Goal: Task Accomplishment & Management: Manage account settings

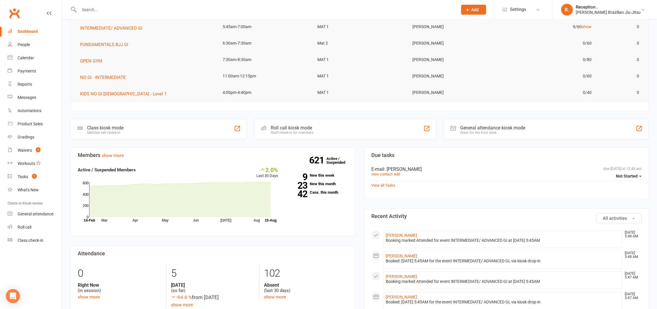
scroll to position [42, 0]
click at [117, 12] on input "text" at bounding box center [265, 10] width 376 height 8
paste input "Joseph Taylor'"
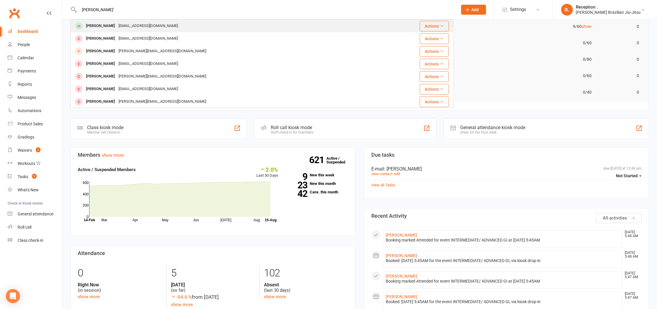
type input "Joseph Taylor'"
click at [118, 22] on div "joseph_taylor2002@outlook.com" at bounding box center [148, 26] width 63 height 9
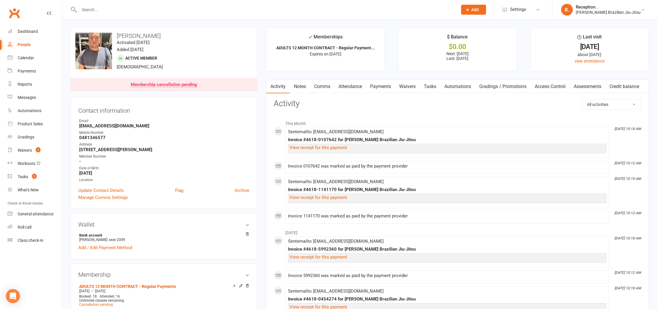
click at [366, 88] on link "Attendance" at bounding box center [350, 86] width 32 height 13
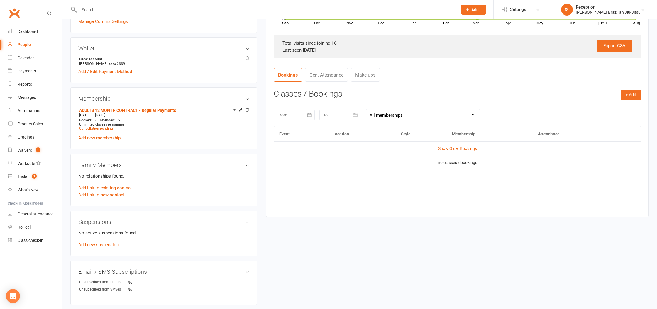
scroll to position [177, 0]
click at [127, 9] on input "text" at bounding box center [265, 10] width 376 height 8
paste input "daniel@onepercentproperty.com.au"
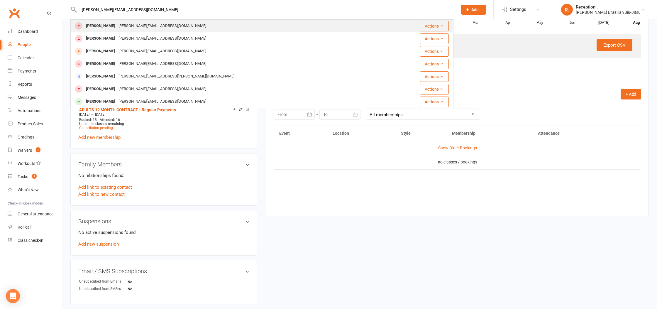
type input "daniel@onepercentproperty.com.au"
click at [130, 28] on div "daniel@onepercentproperty.com.au" at bounding box center [162, 26] width 91 height 9
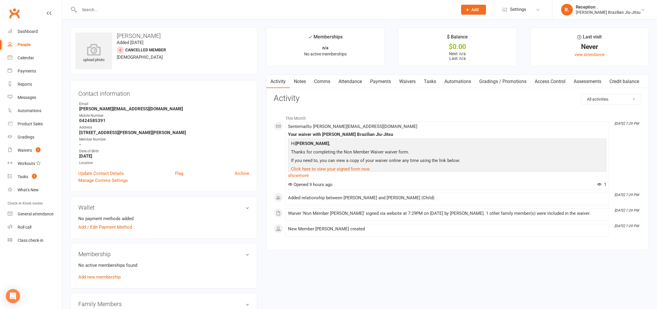
click at [388, 81] on link "Payments" at bounding box center [380, 81] width 29 height 13
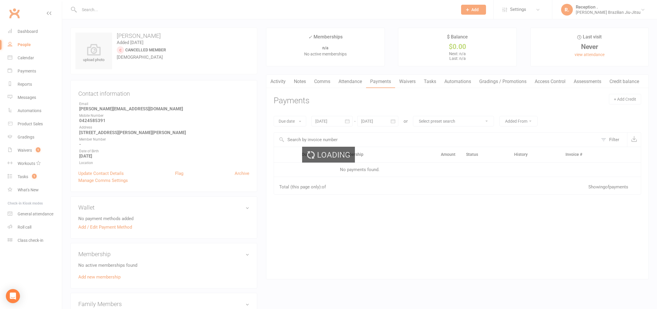
click at [403, 82] on link "Waivers" at bounding box center [407, 81] width 25 height 13
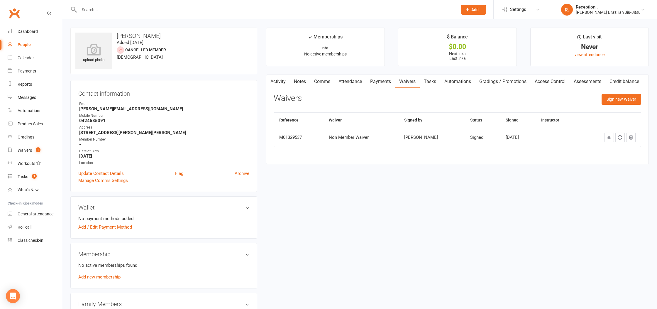
click at [278, 82] on link "Activity" at bounding box center [277, 81] width 23 height 13
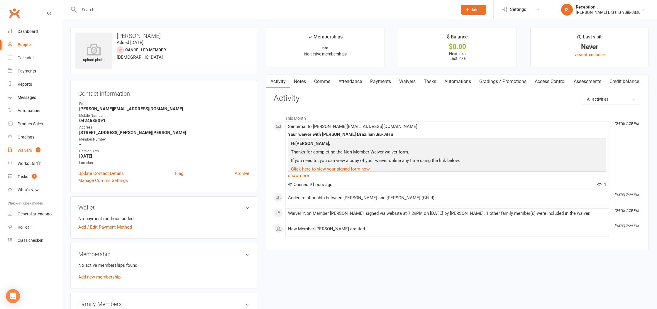
click at [42, 149] on link "Waivers 1" at bounding box center [35, 150] width 54 height 13
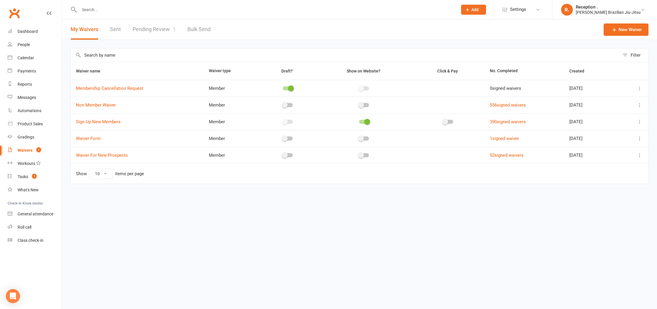
click at [157, 30] on link "Pending Review 1" at bounding box center [154, 29] width 43 height 20
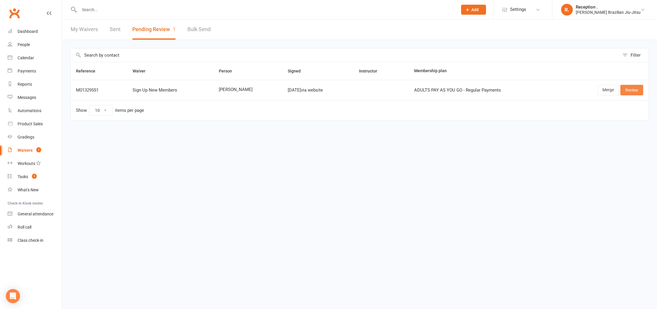
click at [633, 91] on link "Review" at bounding box center [631, 90] width 23 height 11
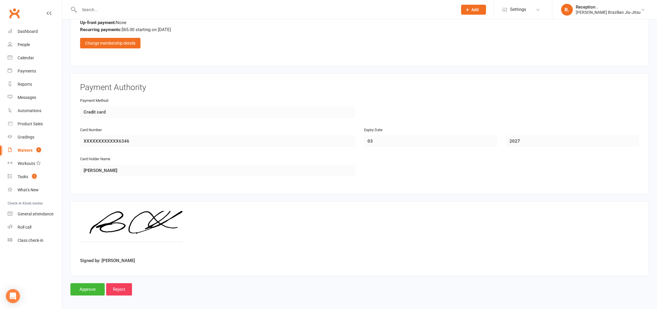
scroll to position [591, 0]
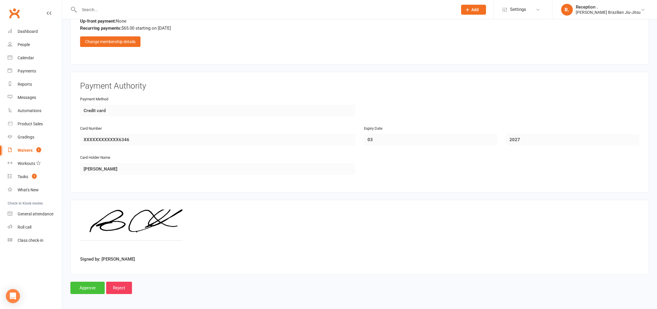
click at [81, 290] on input "Approve" at bounding box center [87, 288] width 34 height 12
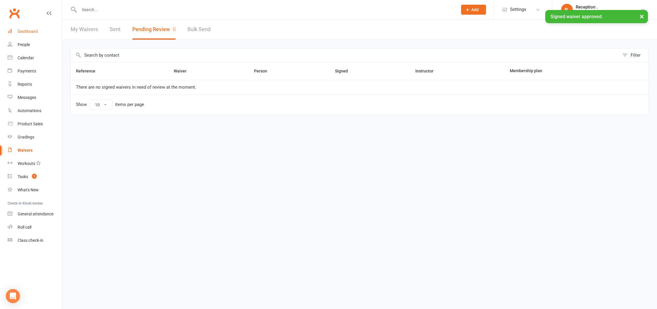
click at [29, 29] on div "Dashboard" at bounding box center [28, 31] width 20 height 5
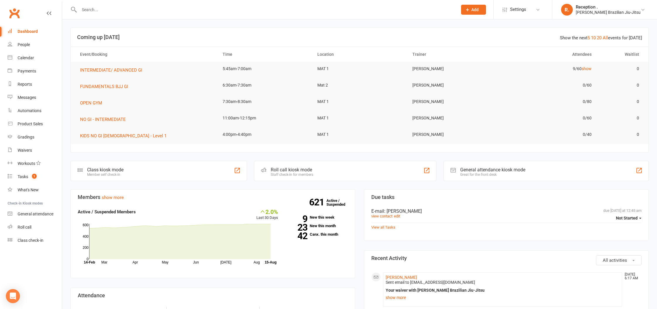
click at [44, 32] on link "Dashboard" at bounding box center [35, 31] width 54 height 13
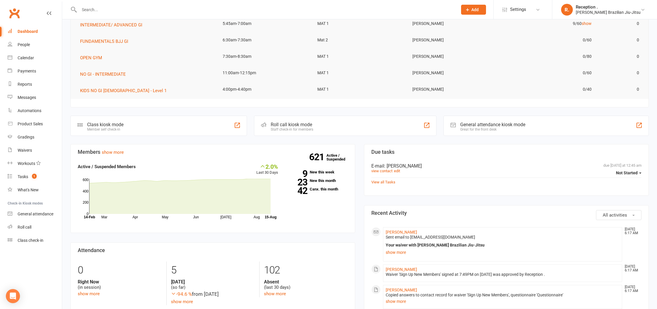
scroll to position [46, 0]
click at [329, 191] on div "621 Active / Suspended 9 New this week 23 New this month 42 Canx. this month" at bounding box center [317, 178] width 70 height 33
click at [328, 189] on link "42 Canx. this month" at bounding box center [317, 188] width 61 height 4
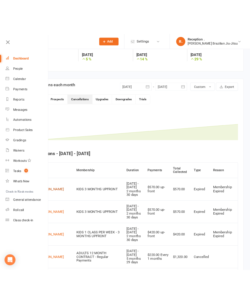
scroll to position [113, 0]
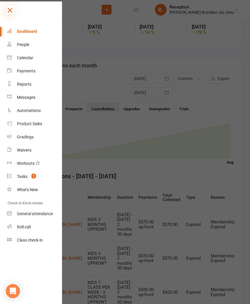
click at [12, 11] on icon at bounding box center [10, 10] width 8 height 8
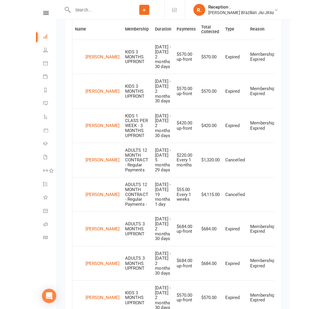
scroll to position [249, 0]
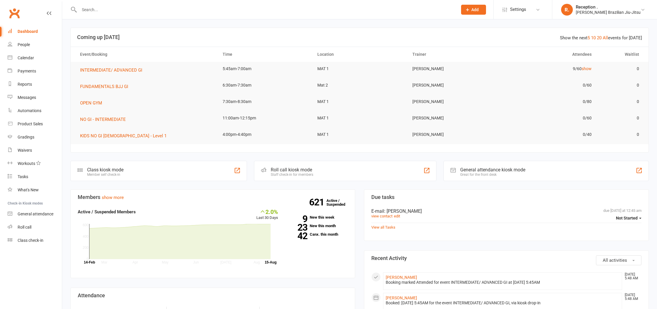
click at [106, 12] on input "text" at bounding box center [265, 10] width 376 height 8
paste input "bugsygillett@gmail.com"
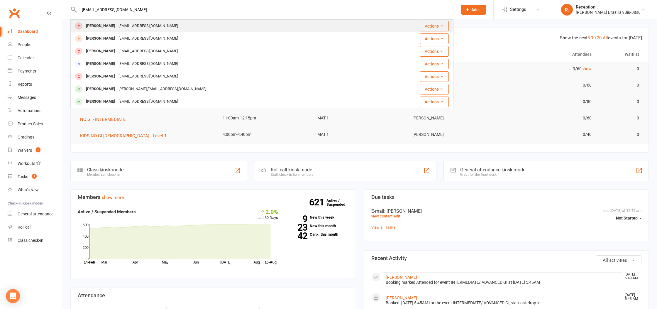
type input "bugsygillett@gmail.com"
click at [109, 28] on div "[PERSON_NAME]" at bounding box center [100, 26] width 33 height 9
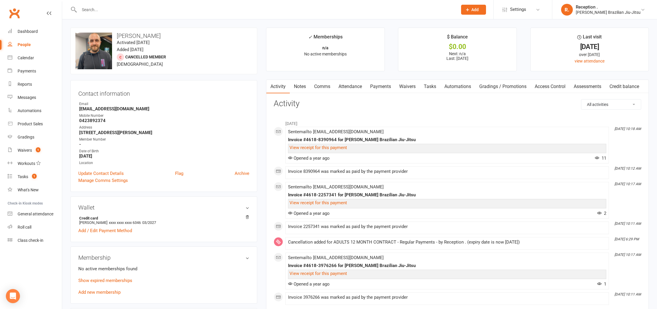
click at [165, 9] on input "text" at bounding box center [265, 10] width 376 height 8
paste input "bugsygillett@gmail.com"
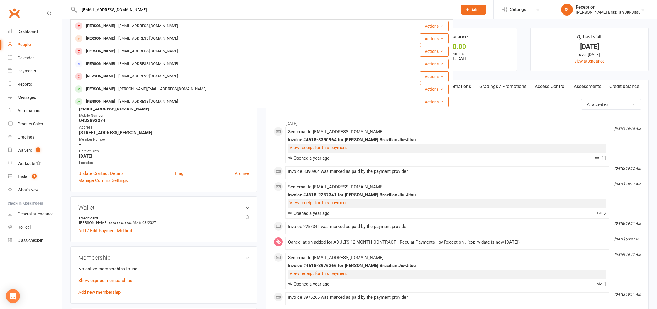
drag, startPoint x: 146, startPoint y: 6, endPoint x: 108, endPoint y: 10, distance: 37.8
click at [109, 10] on input "bugsygillett@gmail.com" at bounding box center [265, 10] width 376 height 8
click at [129, 9] on input "bugsygillett@gmail.com" at bounding box center [265, 10] width 376 height 8
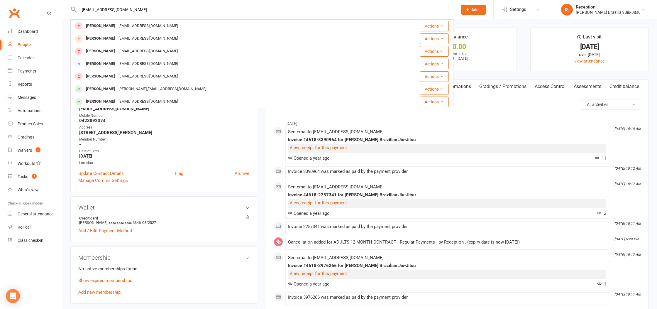
paste input "Danielle Shannon"
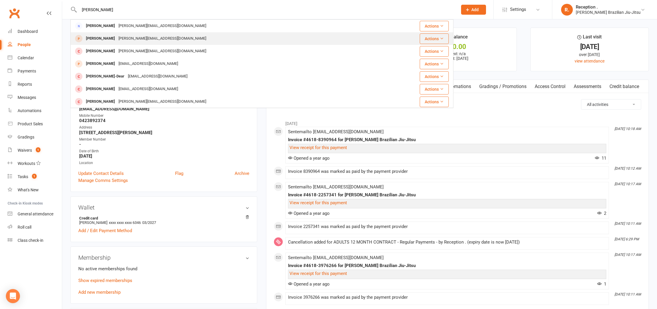
type input "Danielle Shannon"
click at [181, 39] on div "Danielle Shannon Danielleshannon@fastmail.com" at bounding box center [230, 39] width 318 height 12
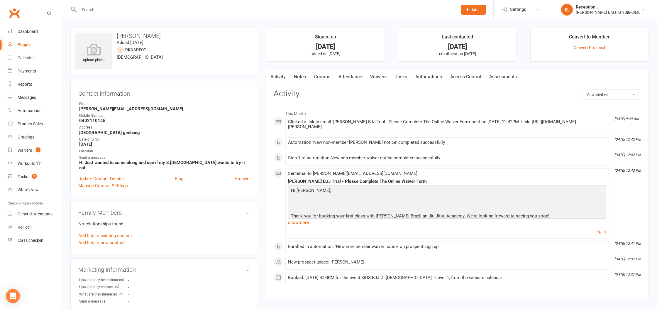
scroll to position [0, 0]
drag, startPoint x: 165, startPoint y: 109, endPoint x: 73, endPoint y: 109, distance: 91.5
click at [73, 109] on div "Contact information Owner Email Danielleshannon@fastmail.com Mobile Number 0402…" at bounding box center [163, 138] width 187 height 117
copy strong "Danielleshannon@fastmail.com"
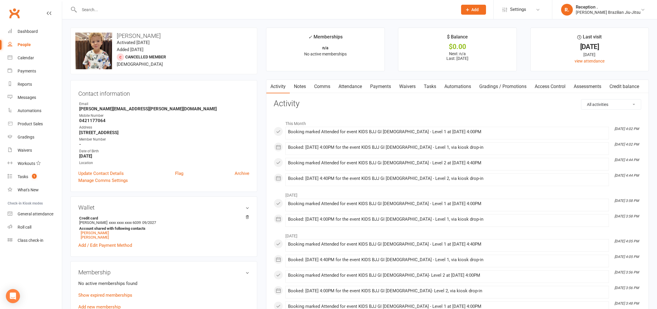
click at [383, 87] on link "Payments" at bounding box center [380, 86] width 29 height 13
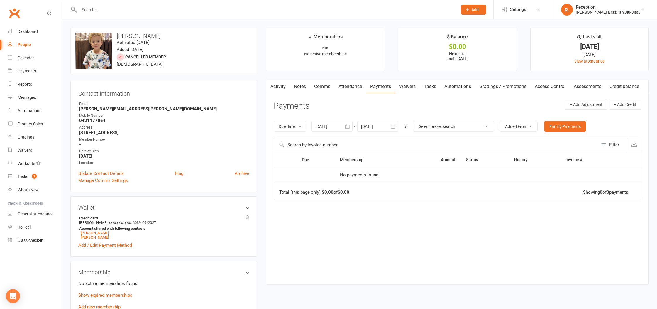
click at [334, 86] on link "Comms" at bounding box center [322, 86] width 24 height 13
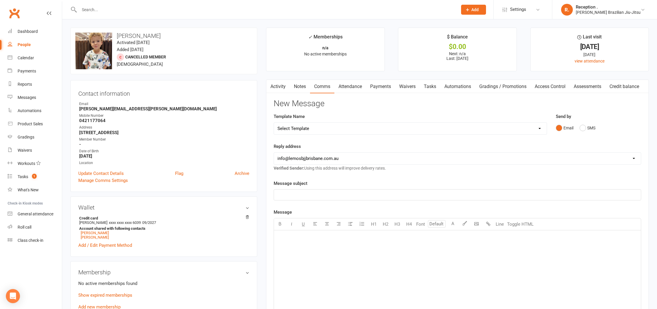
click at [357, 87] on link "Attendance" at bounding box center [350, 86] width 32 height 13
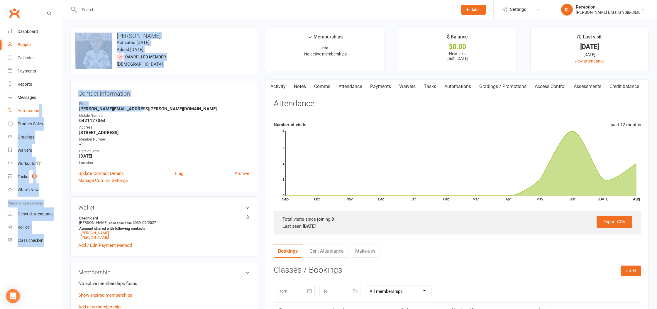
drag, startPoint x: 145, startPoint y: 109, endPoint x: 43, endPoint y: 106, distance: 102.1
click at [39, 106] on ui-view "Prospect Member Non-attending contact Class / event Appointment Grading event T…" at bounding box center [328, 310] width 657 height 618
click at [192, 61] on div "upload photo change photo Cassian Barnes Activated 12 May, 2025 Added 12 May, 2…" at bounding box center [163, 51] width 187 height 47
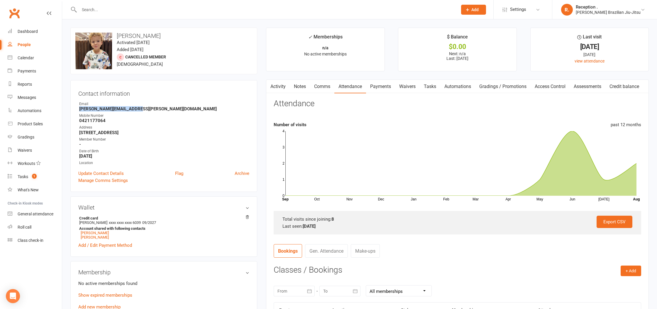
drag, startPoint x: 130, startPoint y: 107, endPoint x: 77, endPoint y: 110, distance: 54.0
click at [77, 110] on div "Contact information Owner Email Lydia.buchanan@icloud.com Mobile Number 0421177…" at bounding box center [163, 136] width 187 height 112
copy strong "Lydia.buchanan@icloud.com"
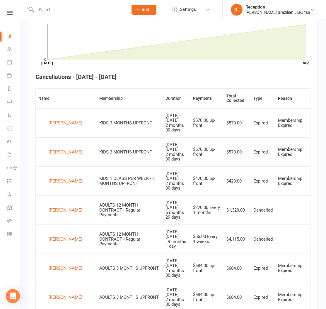
scroll to position [184, 0]
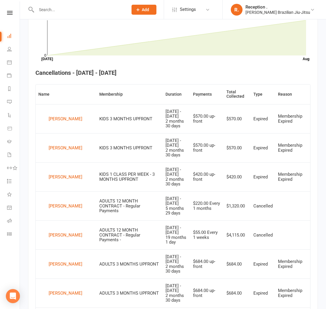
click at [75, 155] on td "[PERSON_NAME]" at bounding box center [66, 147] width 61 height 29
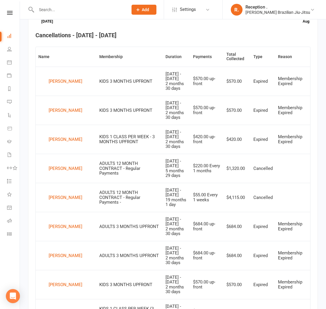
scroll to position [224, 0]
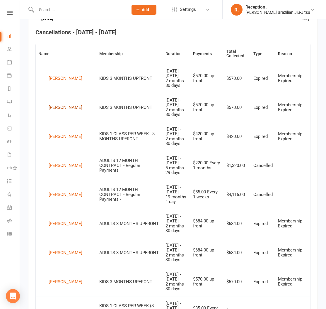
click at [70, 109] on div "[PERSON_NAME]" at bounding box center [66, 107] width 34 height 9
click at [57, 138] on div "[PERSON_NAME]" at bounding box center [66, 136] width 34 height 9
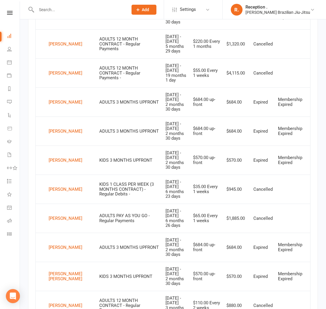
scroll to position [352, 0]
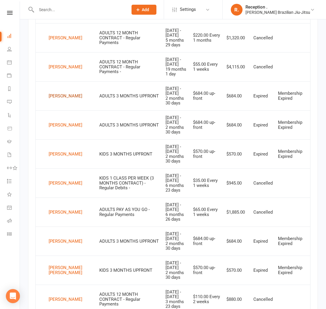
click at [58, 95] on div "[PERSON_NAME]" at bounding box center [66, 95] width 34 height 9
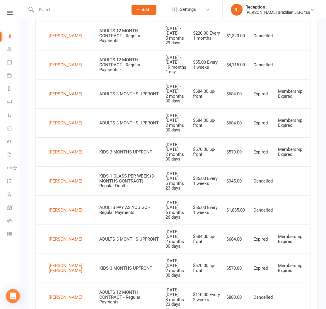
scroll to position [358, 0]
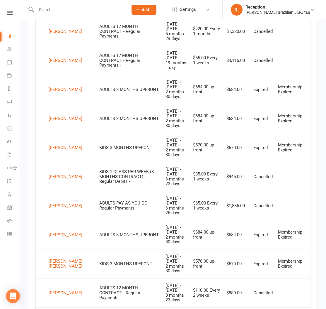
drag, startPoint x: 169, startPoint y: 95, endPoint x: 157, endPoint y: 85, distance: 15.4
click at [163, 85] on td "[DATE] - [DATE] 2 months 30 days" at bounding box center [177, 89] width 28 height 29
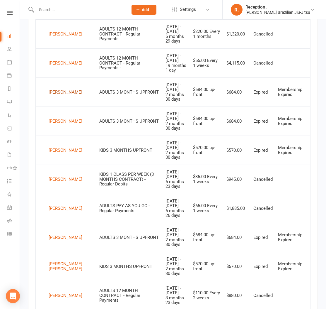
click at [55, 91] on div "[PERSON_NAME]" at bounding box center [66, 92] width 34 height 9
click at [57, 124] on div "[PERSON_NAME]" at bounding box center [66, 121] width 34 height 9
click at [118, 121] on td "ADULTS 3 MONTHS UPFRONT" at bounding box center [130, 120] width 66 height 29
click at [58, 150] on div "Zaidyn Cooper" at bounding box center [66, 150] width 34 height 9
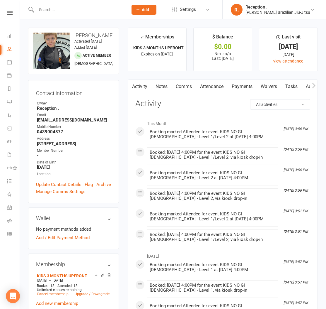
drag, startPoint x: 12, startPoint y: 50, endPoint x: 18, endPoint y: 52, distance: 6.2
click at [12, 50] on link "People" at bounding box center [13, 49] width 13 height 13
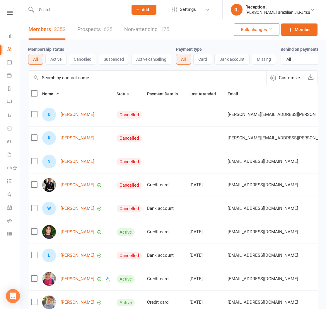
click at [6, 39] on li "Dashboard" at bounding box center [10, 36] width 20 height 13
click at [9, 36] on icon at bounding box center [9, 35] width 5 height 5
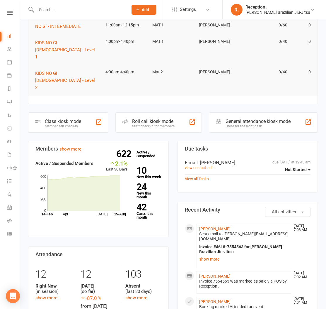
scroll to position [82, 0]
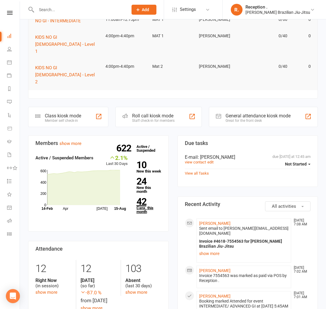
click at [144, 197] on strong "42" at bounding box center [148, 201] width 23 height 9
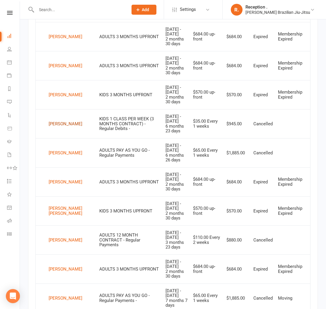
scroll to position [413, 0]
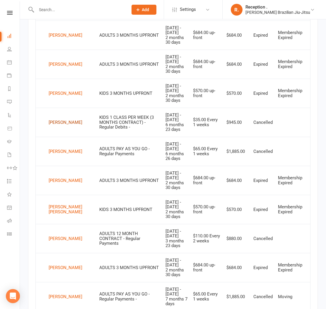
click at [63, 123] on div "Hugh Cranwell" at bounding box center [66, 122] width 34 height 9
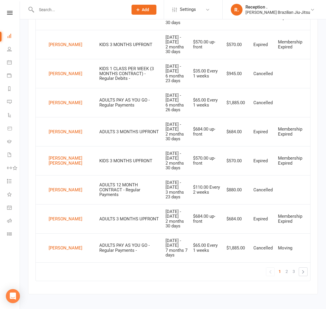
scroll to position [464, 0]
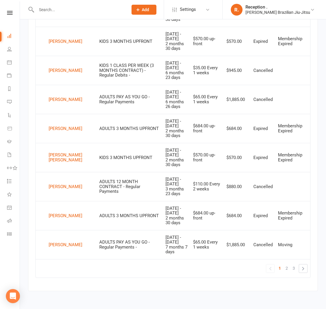
click at [97, 152] on td "KIDS 3 MONTHS UPFRONT" at bounding box center [130, 157] width 66 height 29
click at [60, 159] on div "Sophie Da Silva Pena" at bounding box center [71, 157] width 45 height 10
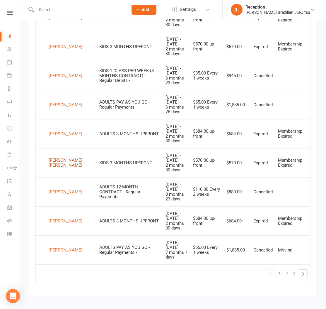
scroll to position [459, 0]
click at [65, 222] on div "Warrich Fang" at bounding box center [66, 221] width 34 height 9
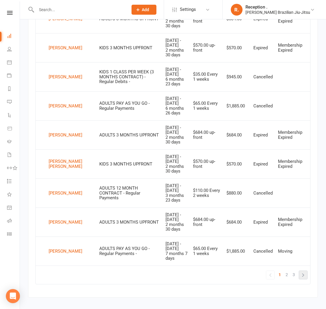
click at [301, 275] on link "»" at bounding box center [303, 275] width 8 height 8
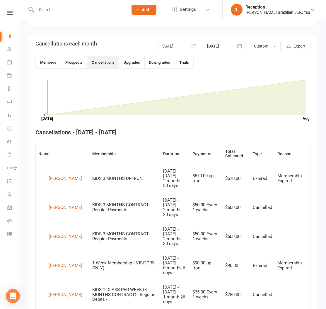
scroll to position [125, 0]
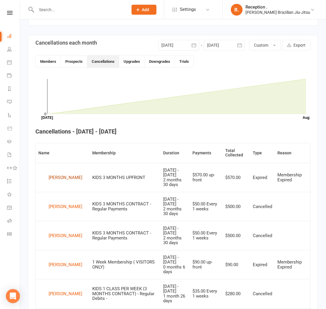
click at [65, 177] on div "Elijah Jasmin" at bounding box center [66, 177] width 34 height 9
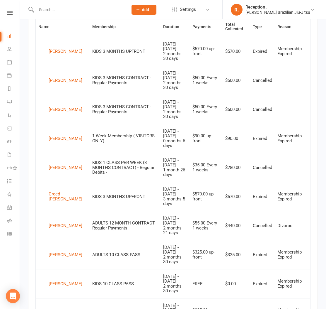
scroll to position [254, 0]
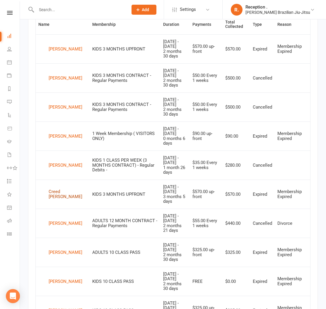
click at [56, 197] on div "Creed Luckman" at bounding box center [68, 194] width 38 height 10
click at [55, 138] on div "Daniel Kratzmann" at bounding box center [66, 136] width 34 height 9
click at [60, 194] on div "Creed Luckman" at bounding box center [68, 194] width 38 height 10
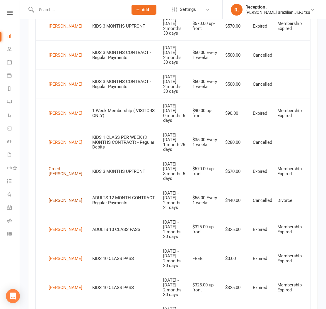
scroll to position [278, 0]
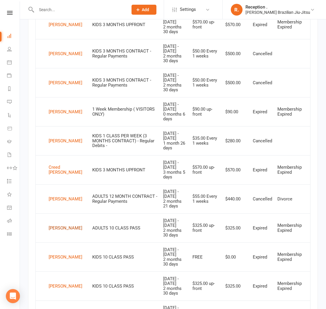
click at [61, 228] on div "Brian Norton" at bounding box center [66, 227] width 34 height 9
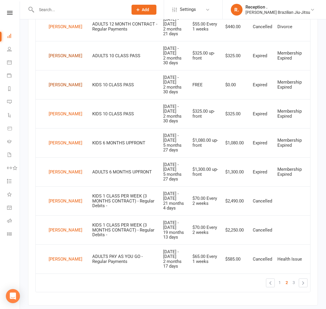
scroll to position [450, 0]
click at [59, 113] on div "Thomas Norton" at bounding box center [66, 114] width 34 height 9
click at [72, 159] on td "Jared Patch" at bounding box center [63, 171] width 54 height 29
click at [68, 145] on div "Jakobi Patch" at bounding box center [66, 143] width 34 height 9
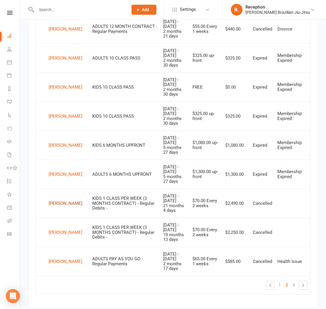
click at [59, 203] on div "Kai Prater" at bounding box center [66, 203] width 34 height 9
click at [65, 174] on div "Jared Patch" at bounding box center [66, 174] width 34 height 9
click at [306, 287] on link "»" at bounding box center [303, 285] width 8 height 8
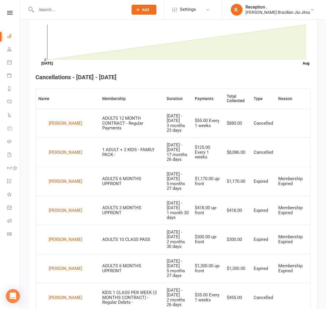
scroll to position [181, 0]
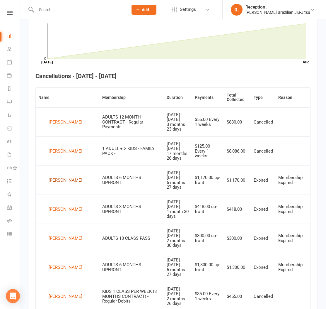
click at [58, 184] on div "Kohsei Toyoshima" at bounding box center [66, 180] width 34 height 9
click at [54, 209] on div "Jack Wall" at bounding box center [66, 209] width 34 height 9
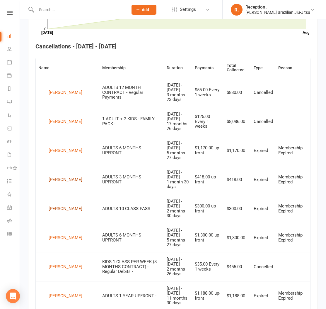
scroll to position [211, 0]
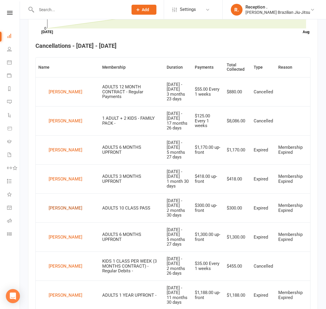
click at [61, 208] on div "Ryan Watson" at bounding box center [66, 208] width 34 height 9
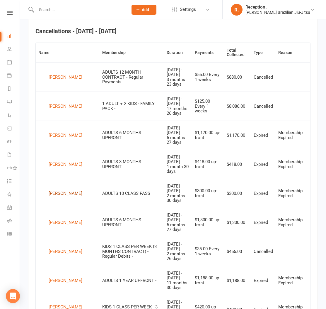
scroll to position [226, 0]
click at [63, 222] on div "Aidan Webb" at bounding box center [66, 222] width 34 height 9
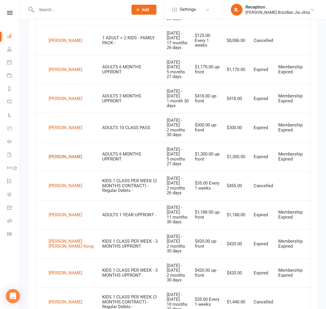
scroll to position [292, 0]
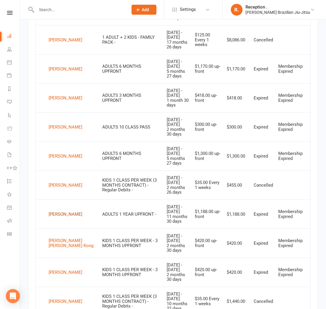
click at [58, 216] on div "Jimmy White" at bounding box center [66, 214] width 34 height 9
click at [224, 146] on td "$1,300.00" at bounding box center [237, 155] width 27 height 29
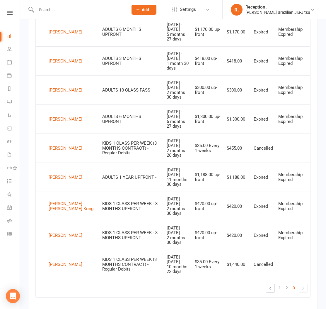
scroll to position [331, 0]
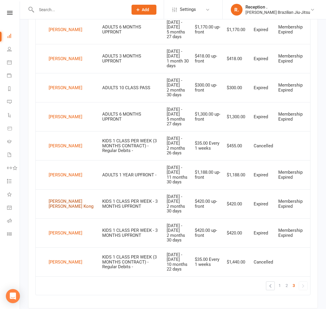
click at [65, 201] on div "Philip Yee Kiu Kong" at bounding box center [73, 204] width 48 height 10
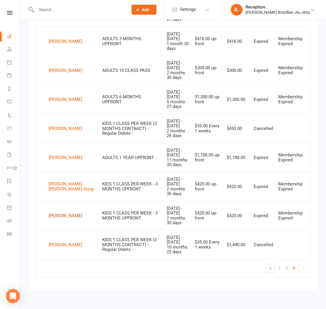
click at [66, 213] on div "Nathaniel Yee Shun Kong" at bounding box center [66, 215] width 34 height 9
click at [303, 267] on link "»" at bounding box center [303, 268] width 8 height 8
click at [273, 267] on link "«" at bounding box center [271, 268] width 8 height 8
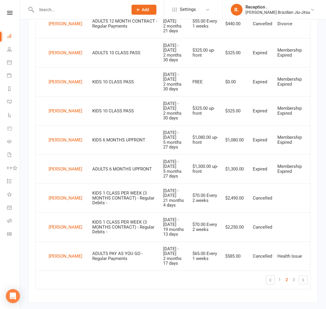
scroll to position [464, 0]
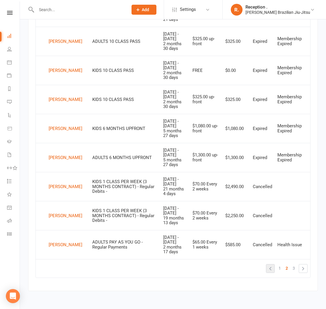
click at [269, 271] on link "«" at bounding box center [271, 268] width 8 height 8
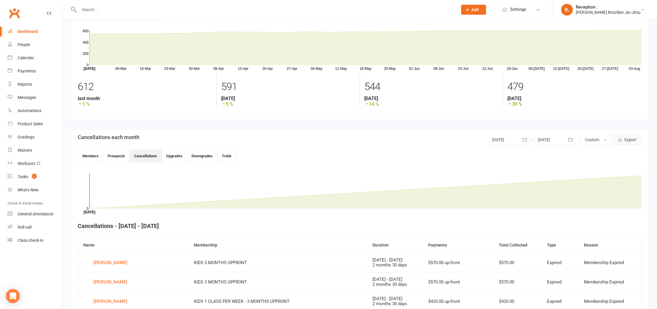
scroll to position [50, 0]
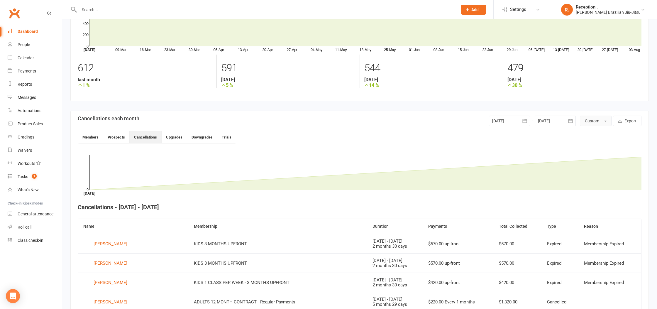
click at [326, 121] on span "Custom" at bounding box center [592, 120] width 14 height 5
drag, startPoint x: 474, startPoint y: 148, endPoint x: 489, endPoint y: 150, distance: 14.8
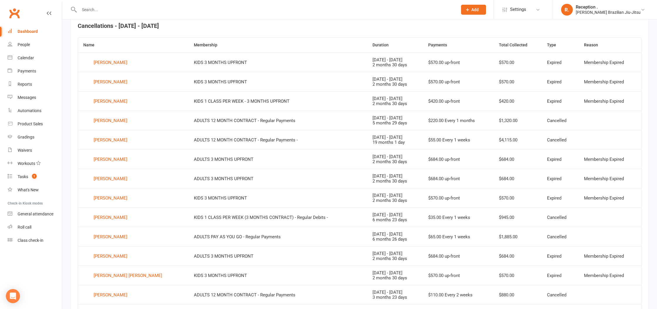
scroll to position [236, 0]
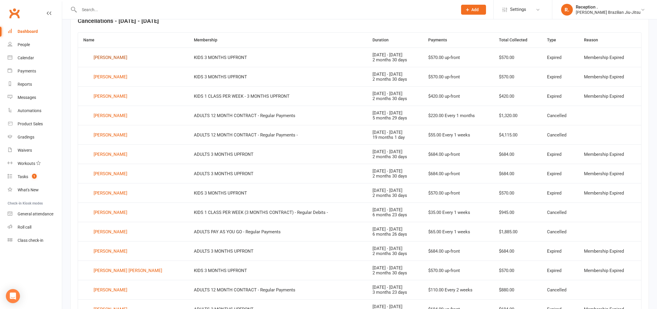
click at [118, 56] on div "Cassian Barnes" at bounding box center [111, 57] width 34 height 9
click at [113, 77] on div "Dahlia Barnes" at bounding box center [111, 76] width 34 height 9
click at [99, 97] on div "William Barr" at bounding box center [111, 96] width 34 height 9
click at [102, 153] on div "Jeremy Bloor" at bounding box center [111, 154] width 34 height 9
click at [108, 176] on div "Will Burrage" at bounding box center [111, 173] width 34 height 9
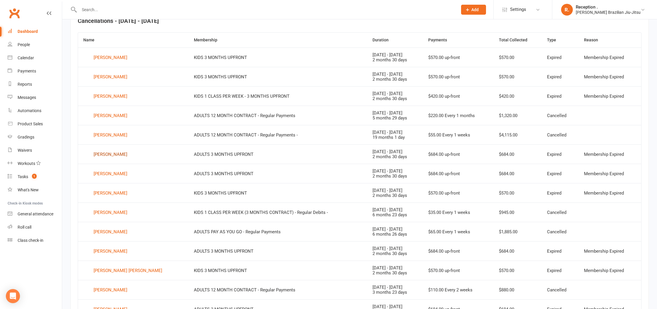
click at [105, 154] on div "Jeremy Bloor" at bounding box center [111, 154] width 34 height 9
click at [108, 193] on div "Zaidyn Cooper" at bounding box center [111, 193] width 34 height 9
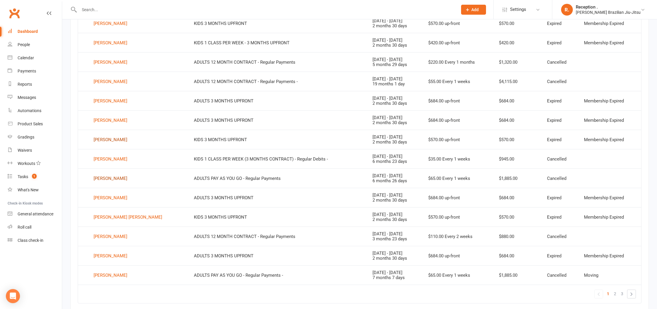
scroll to position [315, 0]
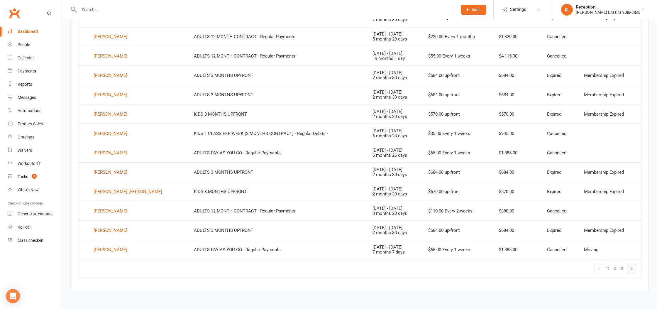
click at [114, 171] on div "Wallace Da Silva" at bounding box center [111, 172] width 34 height 9
click at [111, 193] on div "Sophie Da Silva Pena" at bounding box center [128, 191] width 69 height 9
click at [106, 231] on div "Warrich Fang" at bounding box center [111, 230] width 34 height 9
click at [326, 267] on link "»" at bounding box center [631, 268] width 8 height 8
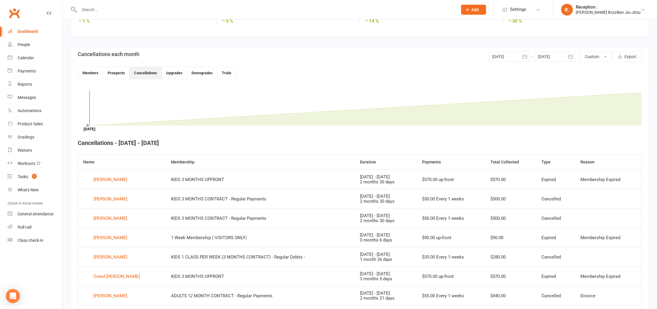
scroll to position [128, 0]
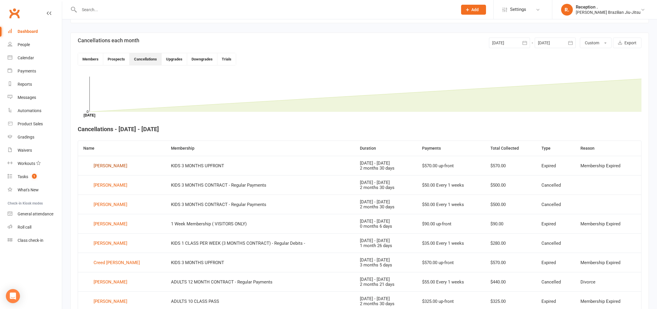
click at [114, 165] on div "Elijah Jasmin" at bounding box center [111, 165] width 34 height 9
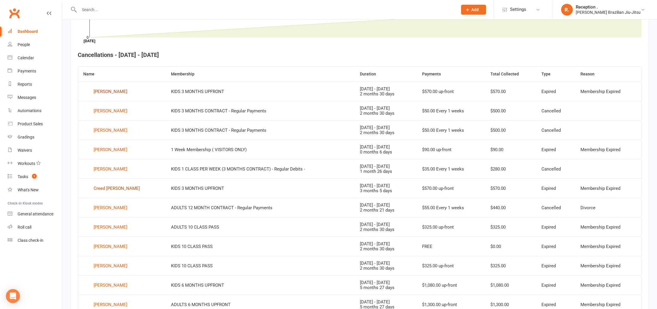
scroll to position [204, 0]
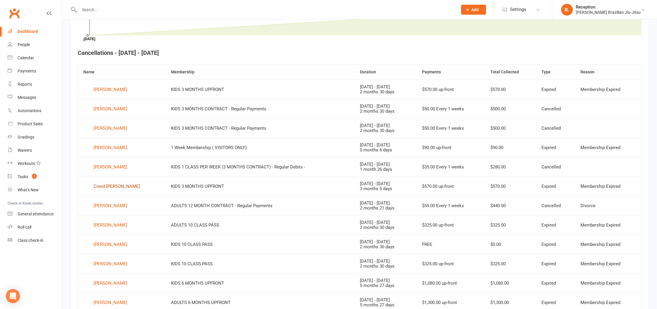
click at [109, 185] on div "Creed Luckman" at bounding box center [117, 186] width 46 height 9
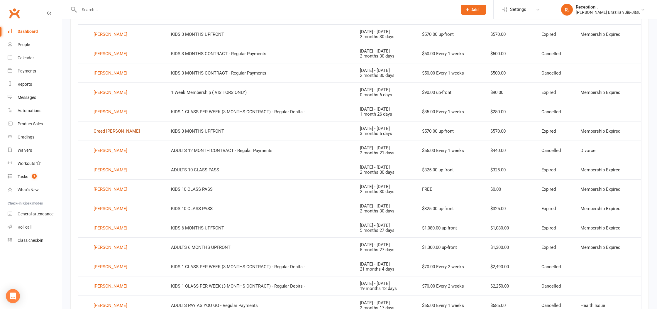
scroll to position [259, 0]
click at [110, 169] on div "Brian Norton" at bounding box center [111, 169] width 34 height 9
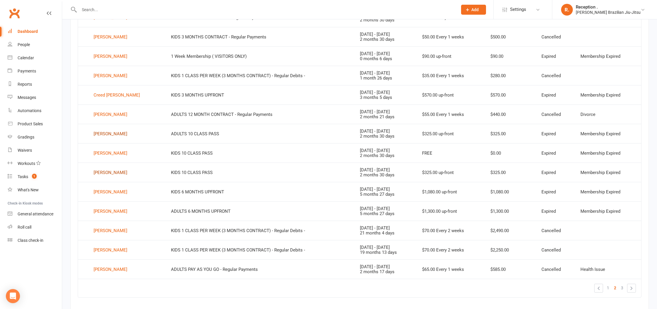
scroll to position [296, 0]
click at [108, 193] on div "Jakobi Patch" at bounding box center [111, 191] width 34 height 9
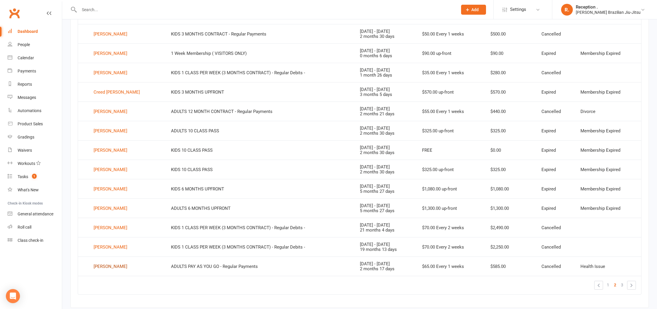
click at [115, 263] on div "Justin Robinson" at bounding box center [111, 266] width 34 height 9
click at [326, 284] on link "»" at bounding box center [631, 285] width 8 height 8
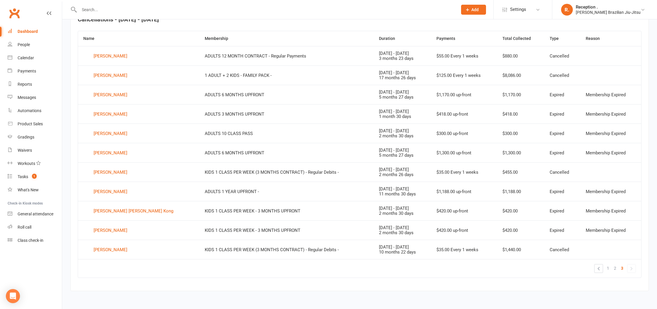
scroll to position [221, 0]
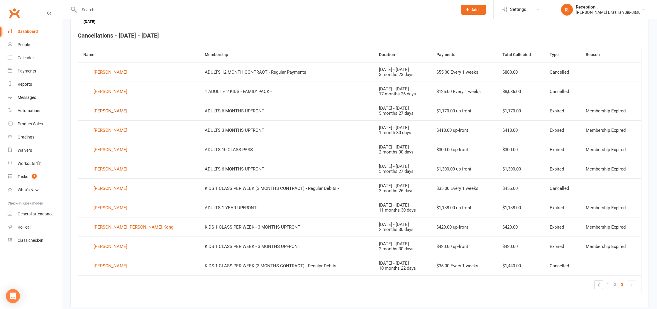
click at [116, 109] on div "Kohsei Toyoshima" at bounding box center [111, 110] width 34 height 9
click at [104, 131] on div "Jack Wall" at bounding box center [111, 130] width 34 height 9
click at [103, 130] on div "Jack Wall" at bounding box center [111, 130] width 34 height 9
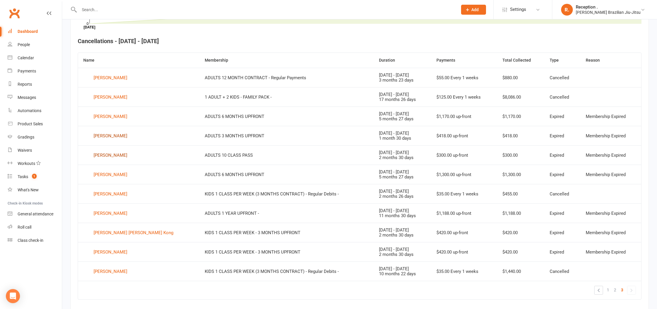
scroll to position [217, 0]
click at [103, 133] on div "Jack Wall" at bounding box center [111, 134] width 34 height 9
click at [107, 156] on div "[PERSON_NAME]" at bounding box center [111, 154] width 34 height 9
click at [107, 176] on div "Aidan Webb" at bounding box center [111, 173] width 34 height 9
click at [106, 214] on div "Jimmy White" at bounding box center [111, 212] width 34 height 9
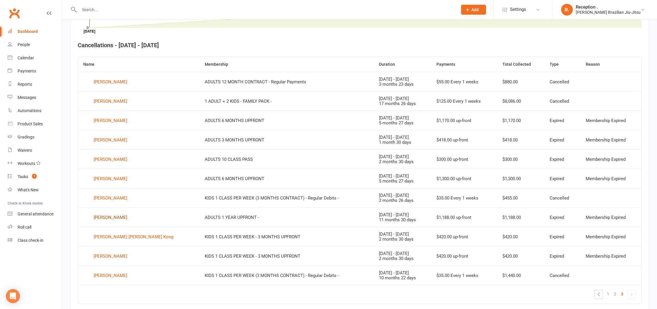
scroll to position [213, 0]
click at [106, 237] on div "Philip Yee Kiu Kong" at bounding box center [134, 235] width 80 height 9
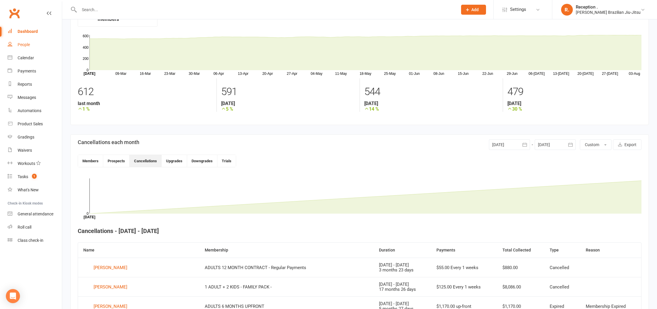
scroll to position [19, 0]
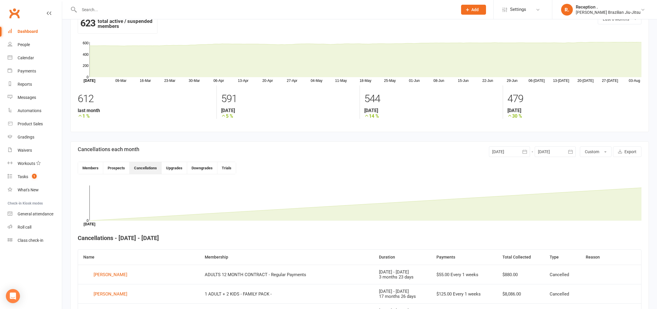
click at [30, 35] on link "Dashboard" at bounding box center [35, 31] width 54 height 13
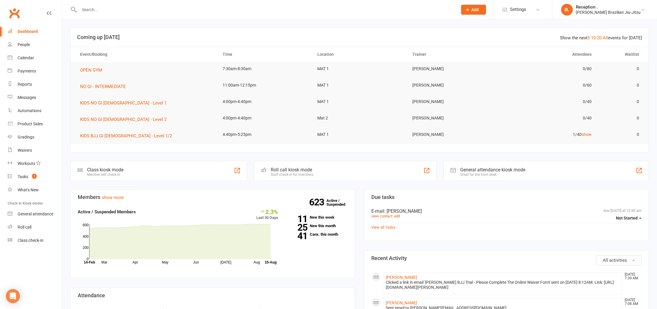
click at [116, 10] on input "text" at bounding box center [265, 10] width 376 height 8
paste input "adrianpmiller88@gmail.com"
type input "adrianpmiller88@gmail.com"
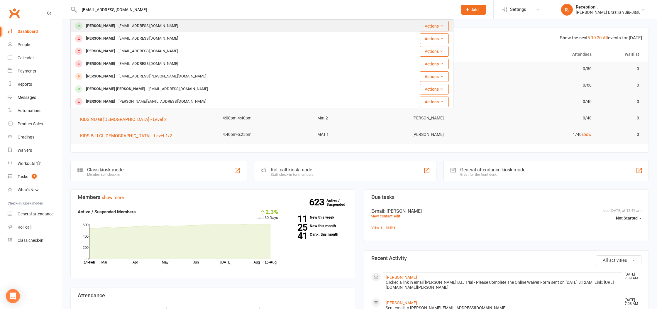
click at [123, 26] on div "adrianpmiller88@gmail.com" at bounding box center [148, 26] width 63 height 9
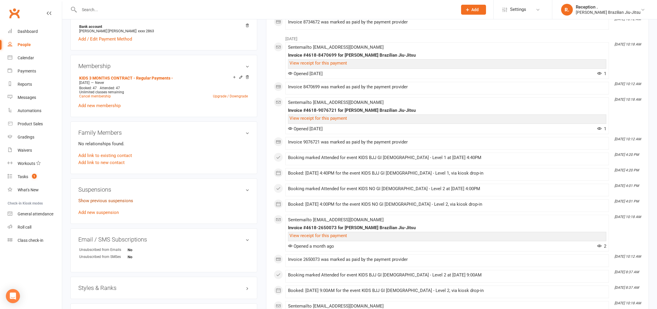
scroll to position [213, 0]
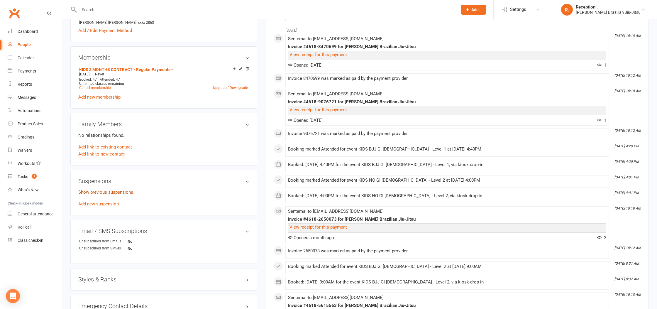
click at [115, 192] on link "Show previous suspensions" at bounding box center [105, 191] width 55 height 5
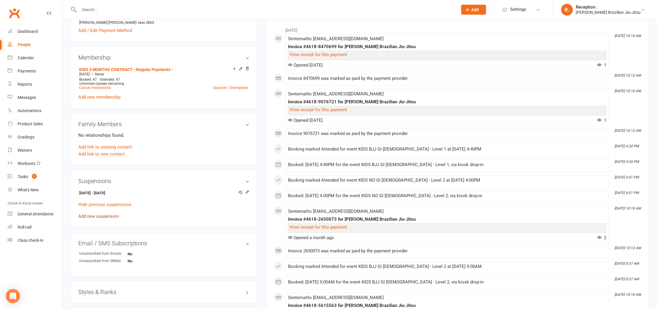
click at [108, 213] on link "Add new suspension" at bounding box center [98, 215] width 40 height 5
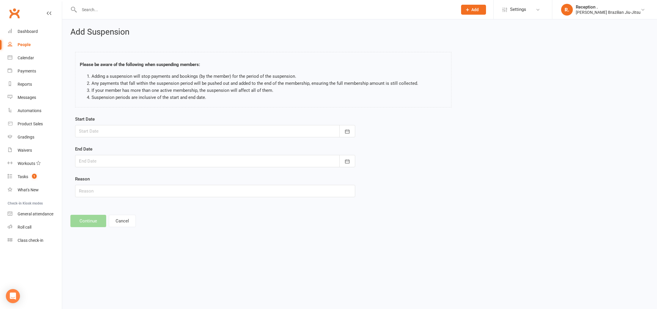
click at [138, 124] on div "Start Date August 2025 Sun Mon Tue Wed Thu Fri Sat 31 27 28 29 30 31 01 02 32 0…" at bounding box center [215, 127] width 280 height 22
drag, startPoint x: 140, startPoint y: 126, endPoint x: 142, endPoint y: 134, distance: 7.9
click at [140, 126] on div at bounding box center [215, 131] width 280 height 12
click at [163, 189] on span "15" at bounding box center [163, 190] width 5 height 5
type input "15 Aug 2025"
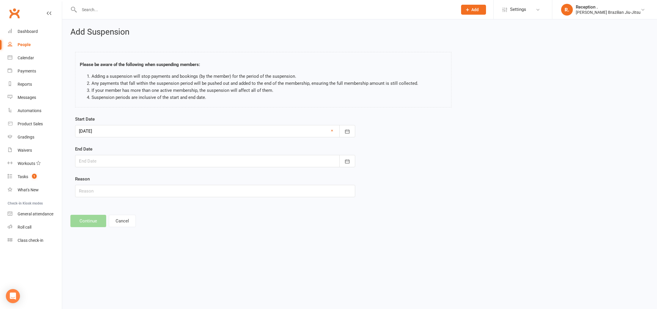
click at [128, 160] on div at bounding box center [215, 161] width 280 height 12
click at [178, 178] on icon "button" at bounding box center [177, 176] width 4 height 5
click at [80, 173] on button "button" at bounding box center [84, 176] width 13 height 11
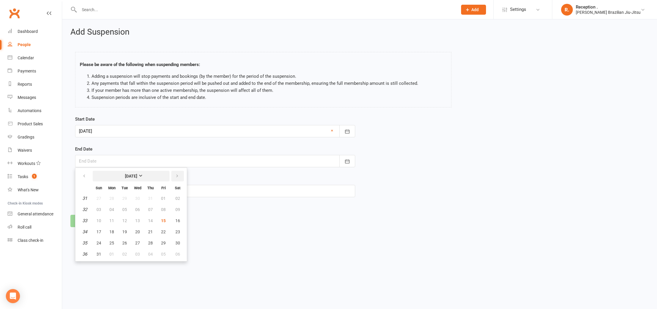
drag, startPoint x: 173, startPoint y: 174, endPoint x: 169, endPoint y: 177, distance: 4.5
click at [173, 174] on button "button" at bounding box center [177, 176] width 13 height 11
click at [179, 221] on button "20" at bounding box center [177, 220] width 15 height 11
type input "20 Sep 2025"
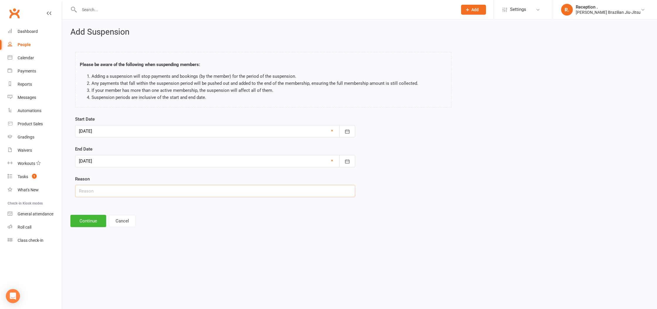
click at [93, 194] on input "text" at bounding box center [215, 191] width 280 height 12
type input "Moving house"
click at [202, 243] on html "Prospect Member Non-attending contact Class / event Appointment Grading event T…" at bounding box center [328, 121] width 657 height 243
click at [87, 133] on div at bounding box center [215, 131] width 280 height 12
click at [177, 148] on icon "button" at bounding box center [177, 146] width 4 height 5
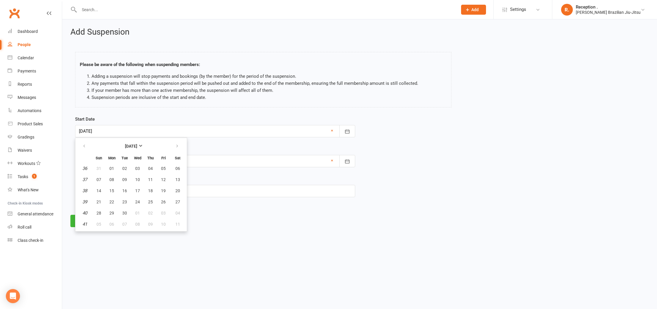
drag, startPoint x: 238, startPoint y: 210, endPoint x: 204, endPoint y: 208, distance: 34.6
click at [238, 210] on div "Add Suspension Please be aware of the following when suspending members: Adding…" at bounding box center [359, 127] width 595 height 216
click at [99, 221] on button "Continue" at bounding box center [88, 221] width 36 height 12
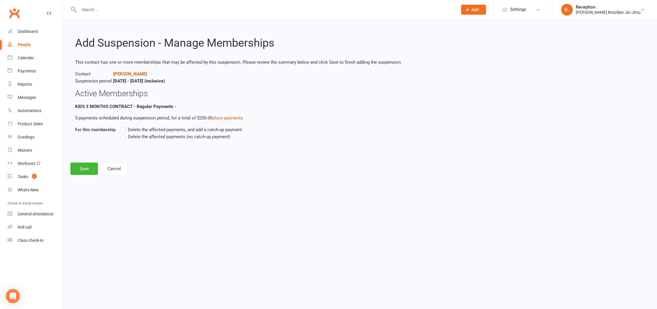
click at [143, 138] on span "Delete the affected payments (no catch-up payment)" at bounding box center [179, 136] width 102 height 6
click at [124, 133] on input "Delete the affected payments (no catch-up payment)" at bounding box center [122, 133] width 4 height 0
click at [235, 138] on div "Delete the affected payments, and add a catch-up payment Delete the affected pa…" at bounding box center [305, 133] width 370 height 14
drag, startPoint x: 250, startPoint y: 139, endPoint x: 92, endPoint y: 126, distance: 158.8
click at [92, 126] on div "For this membership Delete the affected payments, and add a catch-up payment De…" at bounding box center [359, 137] width 569 height 22
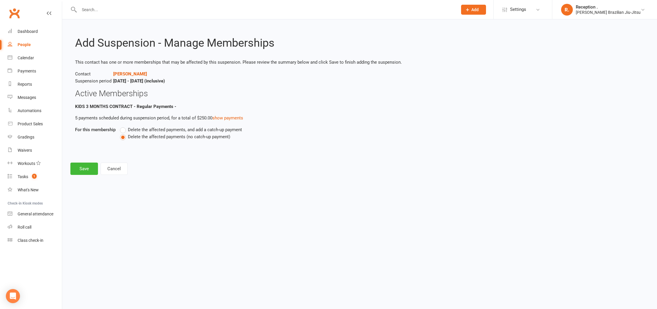
click at [273, 145] on div "Delete the affected payments, and add a catch-up payment Delete the affected pa…" at bounding box center [305, 137] width 379 height 22
drag, startPoint x: 291, startPoint y: 112, endPoint x: 157, endPoint y: 108, distance: 134.4
click at [157, 108] on li "KIDS 3 MONTHS CONTRACT - Regular Payments - 5 payments scheduled during suspens…" at bounding box center [359, 128] width 569 height 50
click at [155, 155] on div "Add Suspension - Manage Memberships This contact has one or more memberships th…" at bounding box center [359, 101] width 595 height 164
click at [76, 173] on button "Save" at bounding box center [84, 168] width 28 height 12
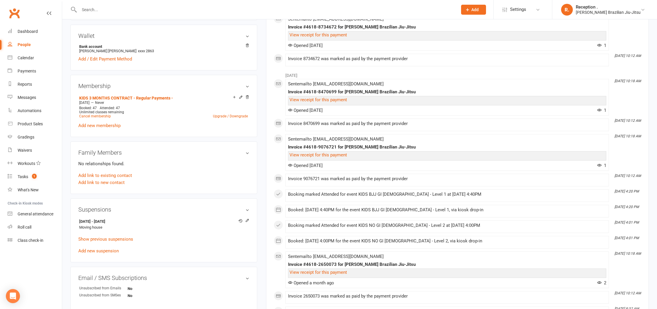
scroll to position [180, 0]
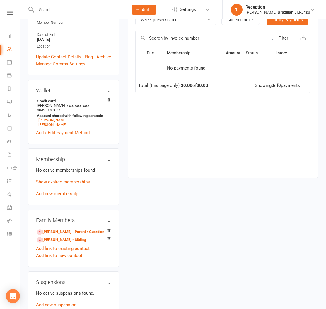
scroll to position [121, 0]
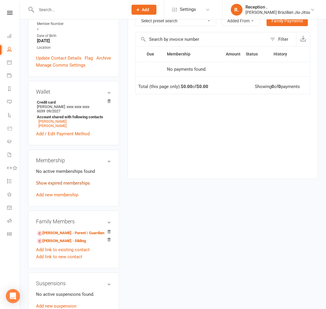
click at [78, 184] on link "Show expired memberships" at bounding box center [63, 182] width 54 height 5
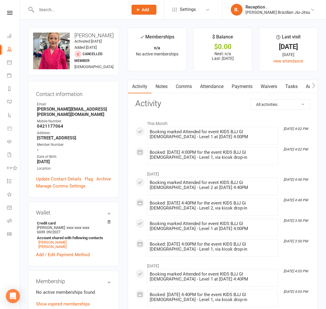
click at [194, 90] on link "Comms" at bounding box center [184, 86] width 24 height 13
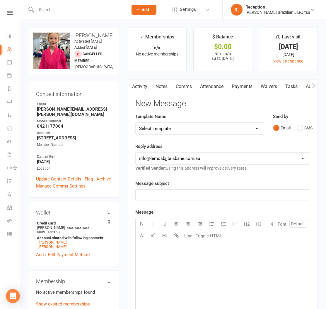
click at [230, 86] on link "Payments" at bounding box center [242, 86] width 29 height 13
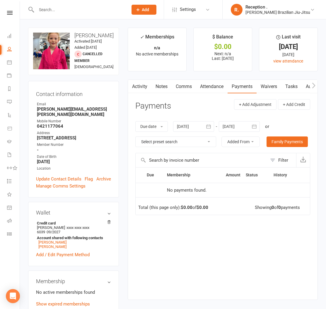
click at [214, 87] on link "Attendance" at bounding box center [212, 86] width 32 height 13
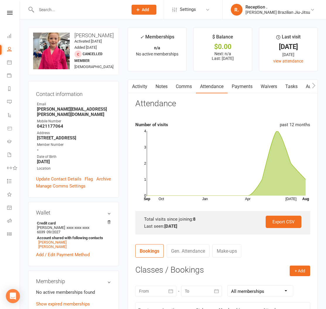
click at [72, 111] on strong "[PERSON_NAME][EMAIL_ADDRESS][PERSON_NAME][DOMAIN_NAME]" at bounding box center [74, 111] width 74 height 11
copy render-form-field "[PERSON_NAME][EMAIL_ADDRESS][PERSON_NAME][DOMAIN_NAME]"
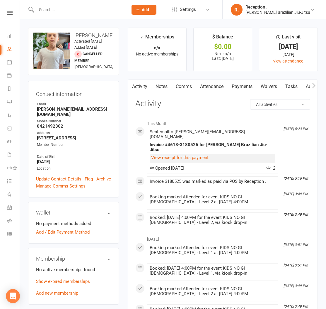
click at [228, 88] on link "Attendance" at bounding box center [212, 86] width 32 height 13
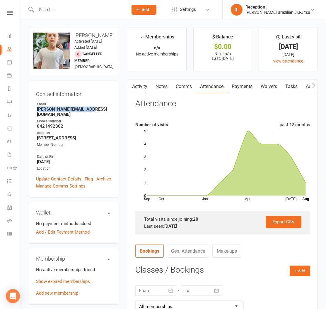
drag, startPoint x: 91, startPoint y: 120, endPoint x: 33, endPoint y: 122, distance: 57.5
click at [33, 122] on div "Contact information Owner Email [PERSON_NAME][EMAIL_ADDRESS][DOMAIN_NAME] Mobil…" at bounding box center [73, 139] width 91 height 116
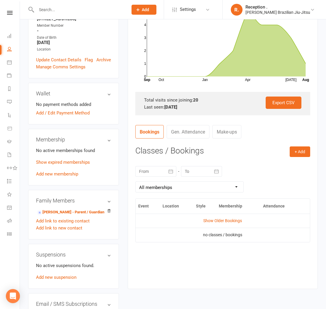
scroll to position [120, 0]
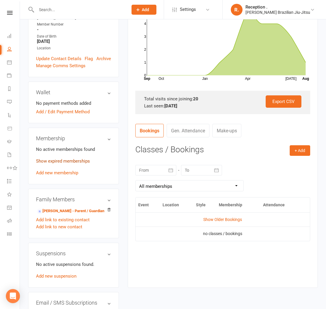
click at [61, 164] on link "Show expired memberships" at bounding box center [63, 160] width 54 height 5
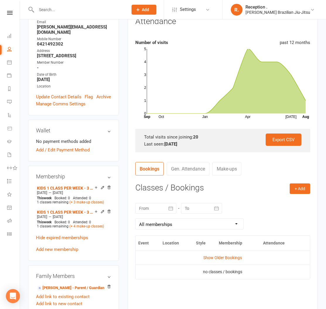
scroll to position [81, 0]
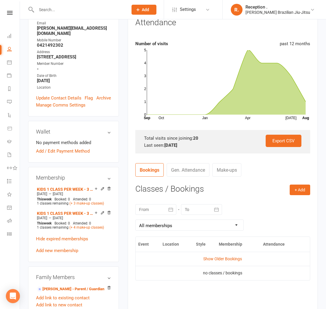
click at [51, 43] on ul "Owner Email [PERSON_NAME][EMAIL_ADDRESS][DOMAIN_NAME] Mobile Number [PHONE_NUMB…" at bounding box center [73, 56] width 75 height 70
click at [52, 36] on strong "angela@limitless.com.au" at bounding box center [74, 31] width 74 height 11
copy render-form-field "angela@limitless.com.au"
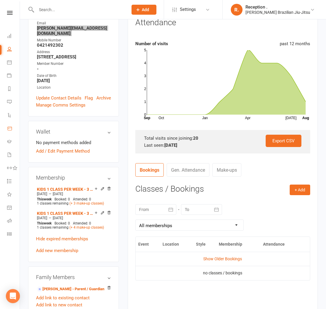
scroll to position [0, 0]
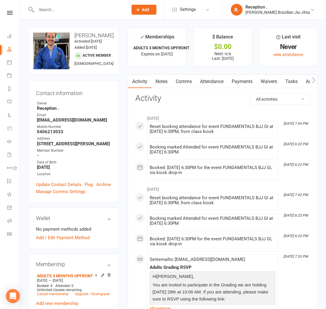
click at [211, 80] on link "Attendance" at bounding box center [212, 81] width 32 height 13
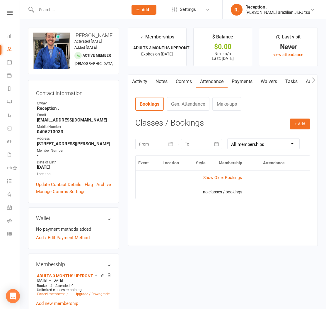
click at [186, 83] on link "Comms" at bounding box center [184, 81] width 24 height 13
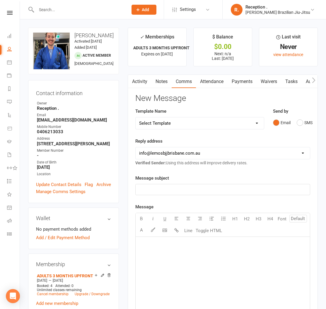
click at [208, 82] on link "Attendance" at bounding box center [212, 81] width 32 height 13
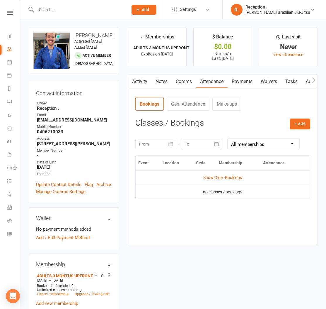
click at [140, 84] on link "Activity" at bounding box center [139, 81] width 23 height 13
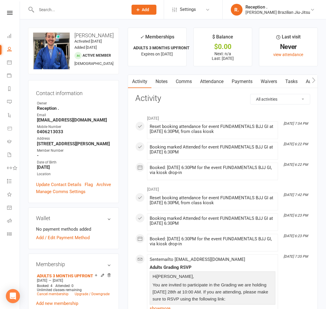
click at [216, 81] on link "Attendance" at bounding box center [212, 81] width 32 height 13
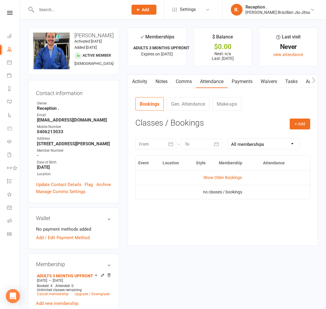
click at [186, 104] on link "Gen. Attendance" at bounding box center [188, 103] width 43 height 13
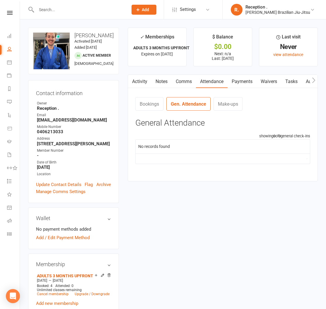
click at [229, 104] on link "Make-ups" at bounding box center [228, 103] width 29 height 13
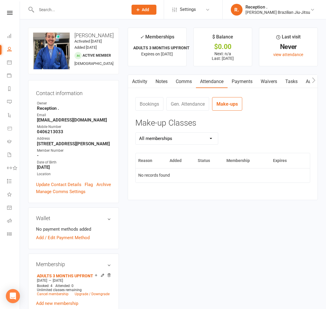
click at [146, 106] on link "Bookings" at bounding box center [149, 103] width 28 height 13
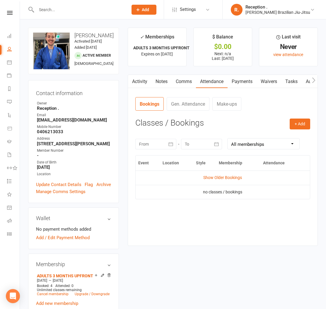
click at [140, 84] on link "Activity" at bounding box center [139, 81] width 23 height 13
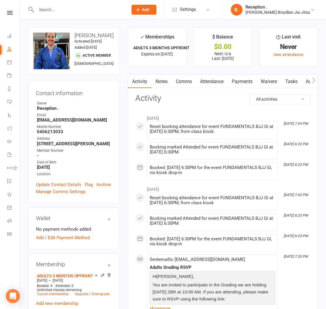
click at [76, 10] on input "text" at bounding box center [79, 10] width 89 height 8
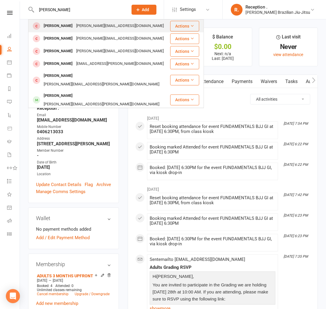
type input "Ryan Will"
click at [80, 27] on div "[PERSON_NAME][EMAIL_ADDRESS][DOMAIN_NAME]" at bounding box center [119, 26] width 91 height 9
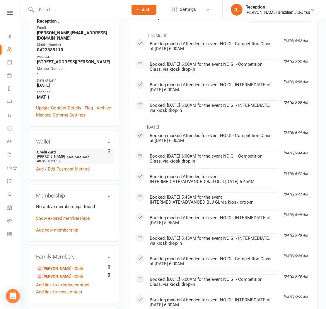
scroll to position [89, 0]
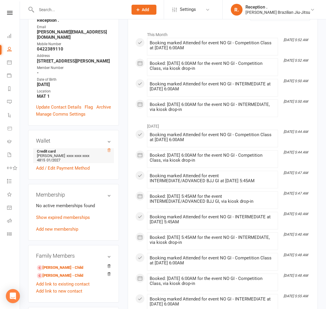
click at [109, 152] on icon at bounding box center [109, 150] width 4 height 4
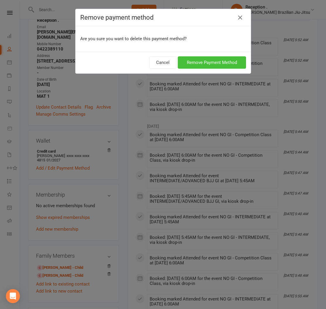
click at [209, 65] on button "Remove Payment Method" at bounding box center [212, 62] width 68 height 12
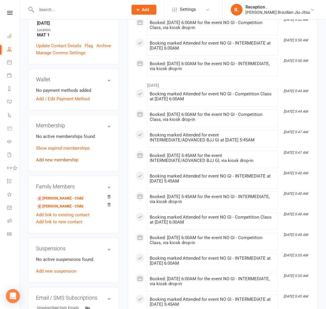
scroll to position [151, 0]
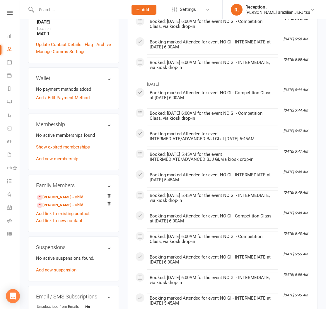
click at [70, 150] on p "Show expired memberships" at bounding box center [73, 146] width 75 height 7
click at [70, 150] on link "Show expired memberships" at bounding box center [63, 146] width 54 height 5
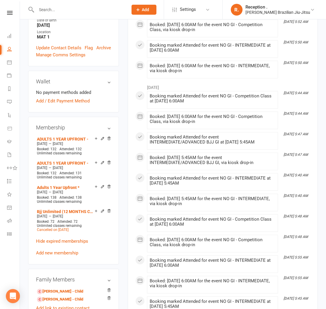
scroll to position [149, 0]
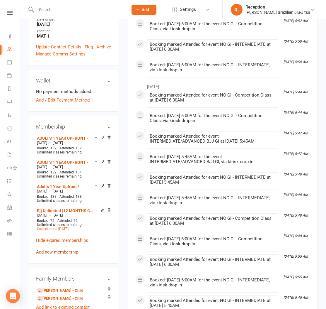
click at [63, 255] on link "Add new membership" at bounding box center [57, 251] width 42 height 5
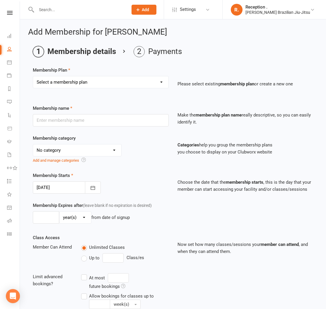
click at [55, 80] on select "Select a membership plan Create new Membership Plan FREE ADULTS 12 MONTH CONTRA…" at bounding box center [100, 82] width 135 height 12
select select "5"
click at [33, 76] on select "Select a membership plan Create new Membership Plan FREE ADULTS 12 MONTH CONTRA…" at bounding box center [100, 82] width 135 height 12
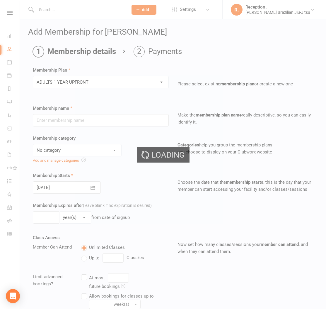
type input "ADULTS 1 YEAR UPFRONT"
select select "7"
type input "1"
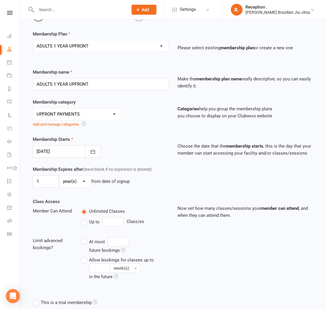
scroll to position [46, 0]
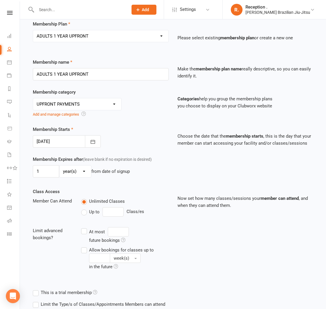
click at [67, 143] on div at bounding box center [67, 141] width 68 height 12
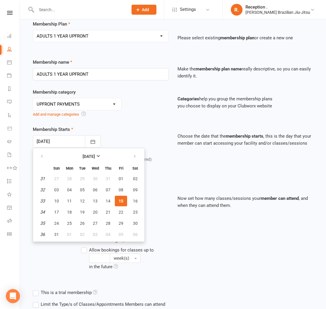
click at [120, 203] on button "15" at bounding box center [121, 201] width 12 height 11
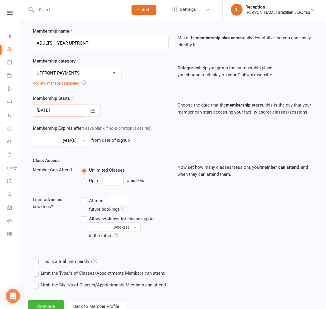
scroll to position [97, 0]
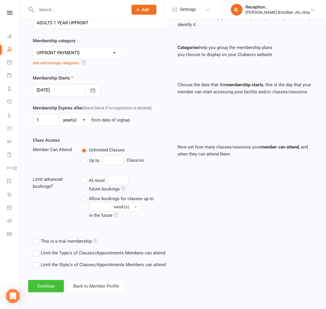
click at [49, 288] on button "Continue" at bounding box center [46, 286] width 36 height 12
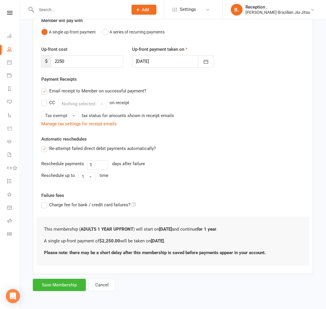
scroll to position [0, 0]
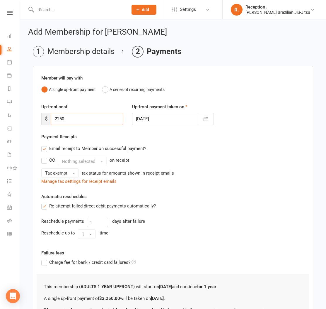
click at [100, 121] on input "2250" at bounding box center [87, 119] width 72 height 12
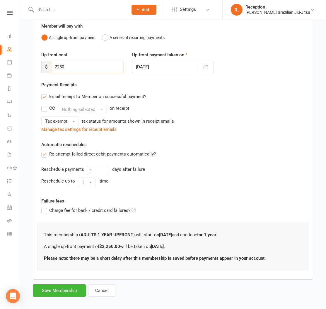
scroll to position [57, 0]
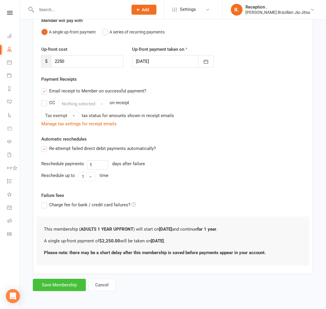
click at [61, 283] on button "Save Membership" at bounding box center [59, 285] width 53 height 12
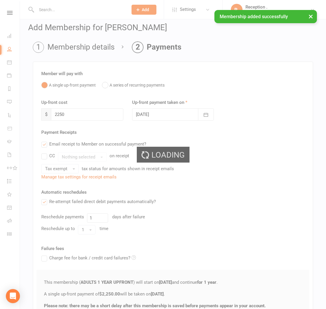
scroll to position [0, 0]
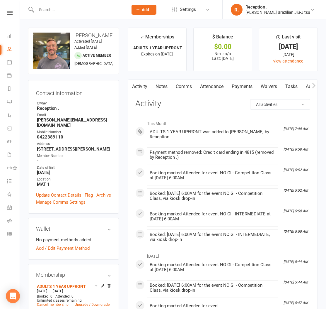
click at [208, 89] on link "Attendance" at bounding box center [212, 86] width 32 height 13
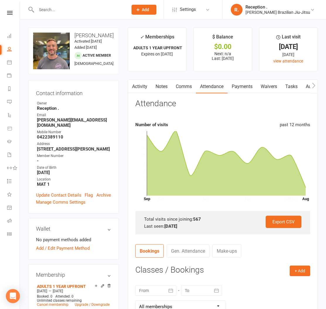
click at [184, 88] on link "Comms" at bounding box center [184, 86] width 24 height 13
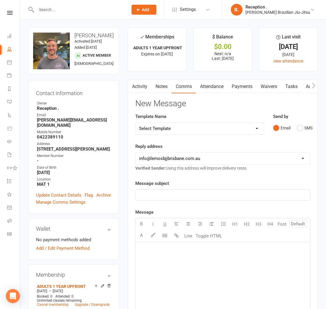
click at [235, 88] on link "Payments" at bounding box center [242, 86] width 29 height 13
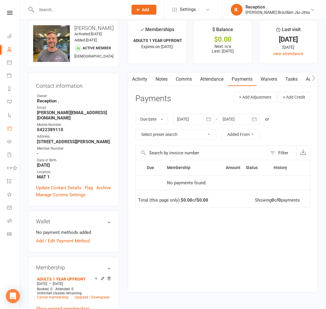
scroll to position [6, 0]
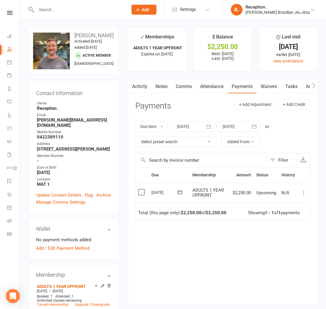
click at [301, 192] on icon at bounding box center [304, 193] width 6 height 6
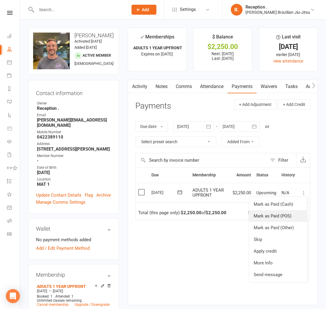
click at [282, 216] on link "Mark as Paid (POS)" at bounding box center [278, 216] width 58 height 12
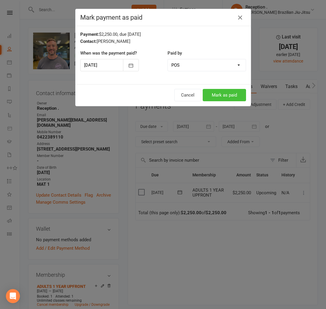
click at [217, 93] on button "Mark as paid" at bounding box center [224, 95] width 43 height 12
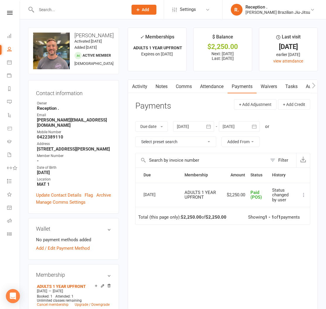
click at [137, 87] on link "Activity" at bounding box center [139, 86] width 23 height 13
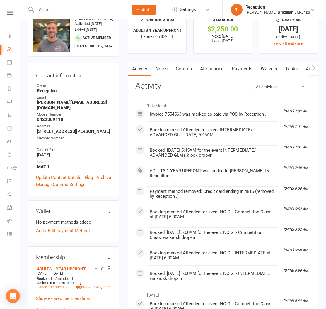
scroll to position [11, 0]
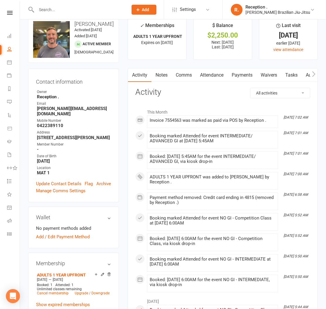
click at [238, 74] on link "Payments" at bounding box center [242, 74] width 29 height 13
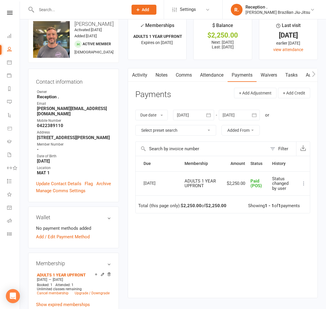
scroll to position [19, 0]
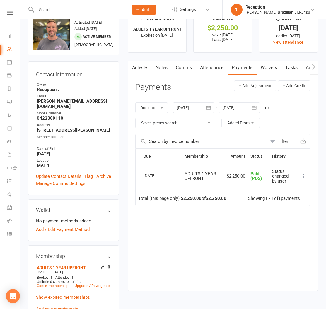
click at [260, 107] on button "button" at bounding box center [255, 107] width 11 height 11
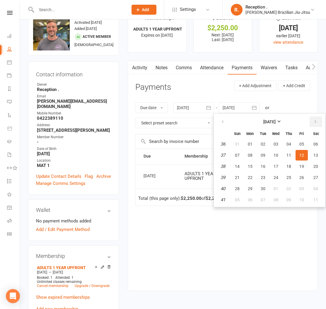
click at [318, 123] on icon "button" at bounding box center [316, 121] width 4 height 5
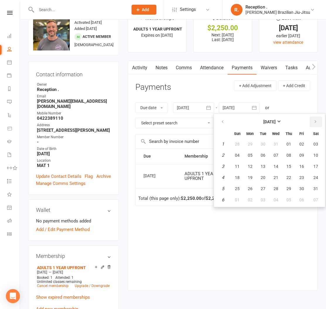
drag, startPoint x: 318, startPoint y: 123, endPoint x: 314, endPoint y: 127, distance: 5.6
click at [316, 124] on icon "button" at bounding box center [316, 121] width 4 height 5
click at [298, 157] on button "13" at bounding box center [302, 155] width 12 height 11
type input "13 Mar 2026"
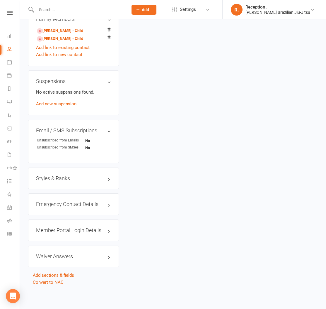
scroll to position [0, 0]
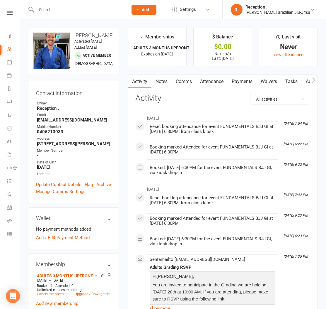
drag, startPoint x: 84, startPoint y: 121, endPoint x: 92, endPoint y: 120, distance: 8.6
click at [84, 121] on strong "[EMAIL_ADDRESS][DOMAIN_NAME]" at bounding box center [74, 119] width 74 height 5
drag, startPoint x: 94, startPoint y: 119, endPoint x: 32, endPoint y: 121, distance: 61.6
click at [32, 121] on div "Contact information Owner Reception . Email [EMAIL_ADDRESS][DOMAIN_NAME] Mobile…" at bounding box center [73, 141] width 91 height 123
copy strong "[EMAIL_ADDRESS][DOMAIN_NAME]"
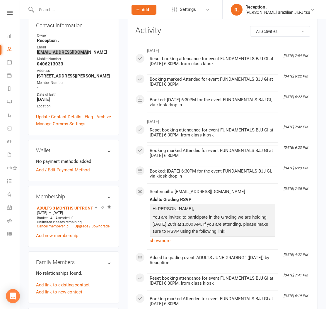
scroll to position [38, 0]
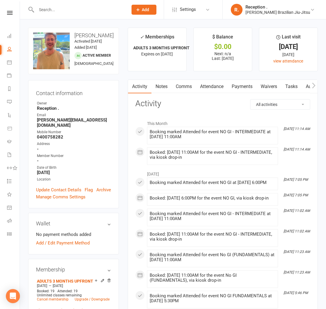
click at [212, 90] on link "Attendance" at bounding box center [212, 86] width 32 height 13
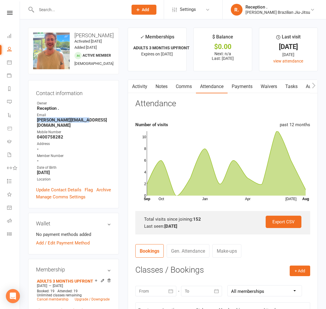
drag, startPoint x: 79, startPoint y: 130, endPoint x: 24, endPoint y: 132, distance: 55.1
copy strong "[PERSON_NAME][EMAIL_ADDRESS][DOMAIN_NAME]"
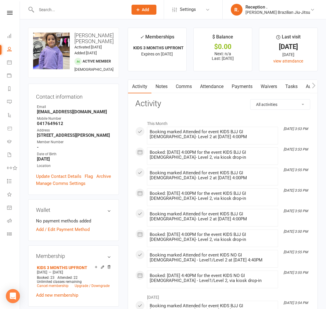
click at [93, 113] on strong "[EMAIL_ADDRESS][DOMAIN_NAME]" at bounding box center [74, 111] width 74 height 5
drag, startPoint x: 90, startPoint y: 112, endPoint x: 33, endPoint y: 113, distance: 56.6
click at [33, 113] on div "Contact information Owner Email salvador_csl@hotmail.com Mobile Number 04176496…" at bounding box center [73, 139] width 91 height 111
copy strong "salvador_csl@hotmail.com"
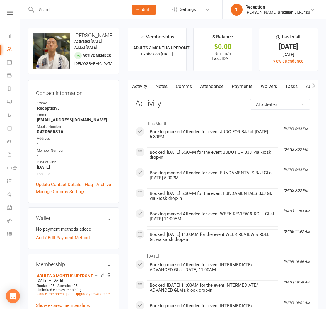
click at [220, 86] on link "Attendance" at bounding box center [212, 86] width 32 height 13
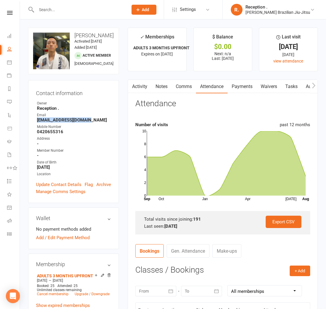
drag, startPoint x: 94, startPoint y: 128, endPoint x: 37, endPoint y: 130, distance: 57.5
click at [37, 123] on strong "bochenfang08@gmail.com" at bounding box center [74, 119] width 74 height 5
copy strong "bochenfang08@gmail.com"
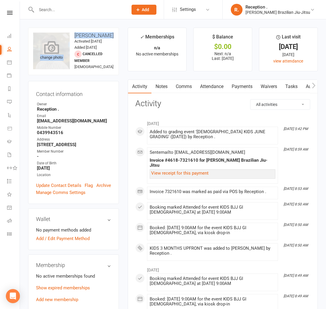
drag, startPoint x: 104, startPoint y: 37, endPoint x: 59, endPoint y: 35, distance: 44.6
click at [67, 37] on div "upload photo change photo [PERSON_NAME] Activated [DATE] Added [DATE] Cancelled…" at bounding box center [73, 52] width 91 height 48
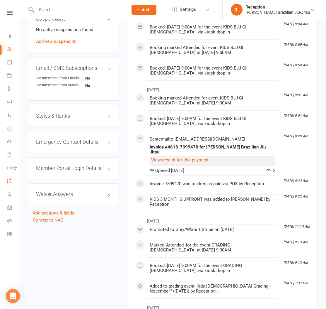
scroll to position [380, 0]
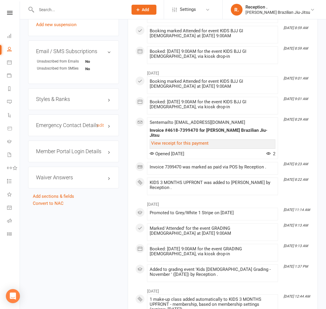
click at [65, 128] on h3 "Emergency Contact Details edit" at bounding box center [73, 125] width 75 height 6
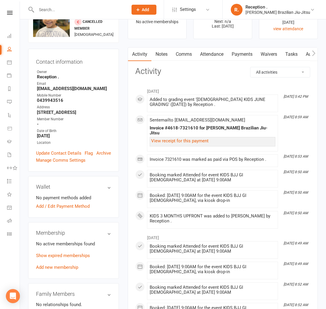
scroll to position [35, 0]
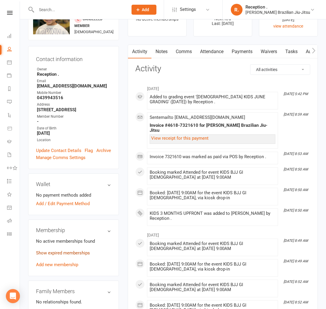
click at [72, 255] on link "Show expired memberships" at bounding box center [63, 252] width 54 height 5
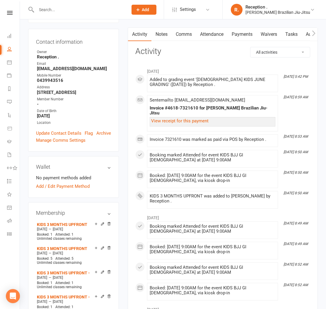
scroll to position [0, 0]
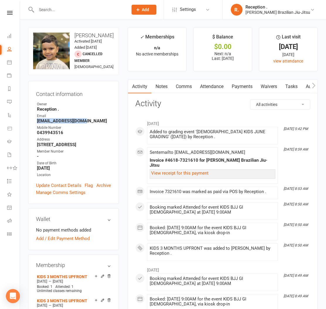
drag, startPoint x: 82, startPoint y: 126, endPoint x: 29, endPoint y: 127, distance: 52.5
click at [29, 127] on div "Contact information Owner Reception . Email naidunishi@yahoo.com Mobile Number …" at bounding box center [73, 142] width 91 height 123
copy strong "naidunishi@yahoo.com"
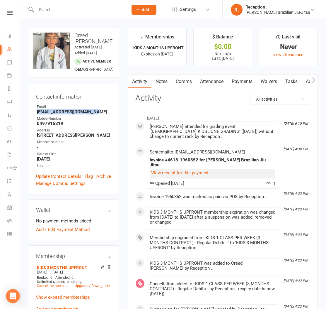
drag, startPoint x: 93, startPoint y: 108, endPoint x: 36, endPoint y: 110, distance: 56.9
click at [36, 110] on li "Email officialluckman@gmail.com" at bounding box center [73, 109] width 75 height 10
copy strong "officialluckman@gmail.com"
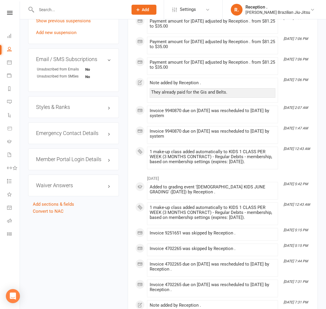
scroll to position [392, 0]
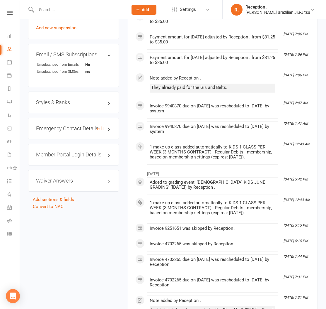
click at [63, 126] on h3 "Emergency Contact Details edit" at bounding box center [73, 129] width 75 height 6
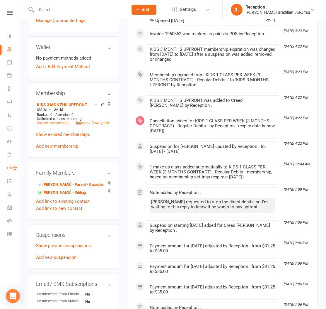
scroll to position [0, 0]
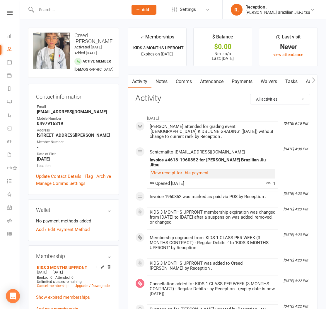
click at [216, 84] on link "Attendance" at bounding box center [212, 81] width 32 height 13
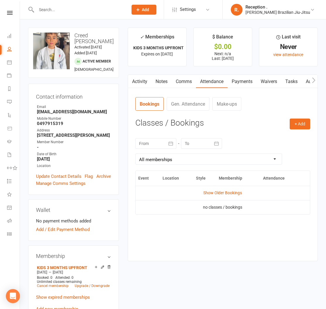
click at [206, 189] on td "Show Older Bookings" at bounding box center [223, 193] width 174 height 14
click at [210, 191] on link "Show Older Bookings" at bounding box center [223, 192] width 39 height 5
click at [189, 103] on link "Gen. Attendance" at bounding box center [188, 103] width 43 height 13
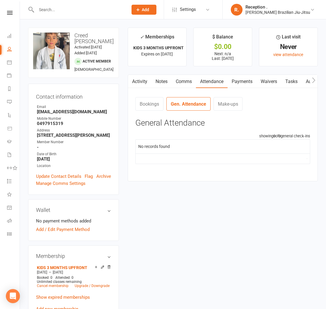
click at [221, 101] on link "Make-ups" at bounding box center [228, 103] width 29 height 13
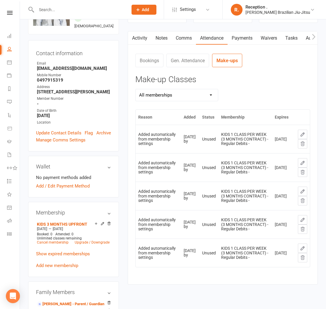
scroll to position [43, 0]
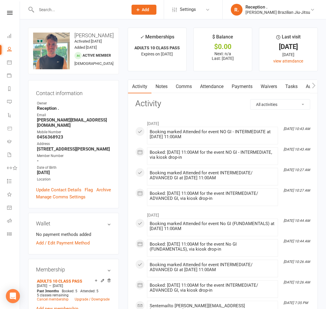
click at [206, 86] on link "Attendance" at bounding box center [212, 86] width 32 height 13
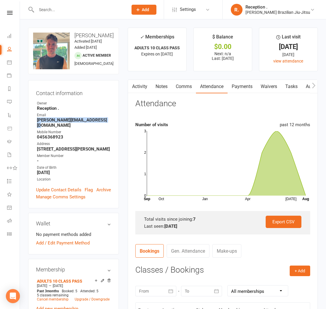
drag, startPoint x: 102, startPoint y: 118, endPoint x: 33, endPoint y: 119, distance: 69.8
click at [33, 119] on div "Contact information Owner Reception . Email brian_aka_bridge@hotmail.co.uk Mobi…" at bounding box center [73, 144] width 91 height 128
copy strong "[PERSON_NAME][EMAIL_ADDRESS][DOMAIN_NAME]"
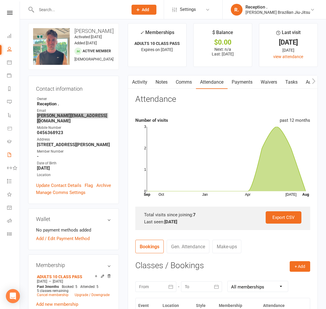
scroll to position [34, 0]
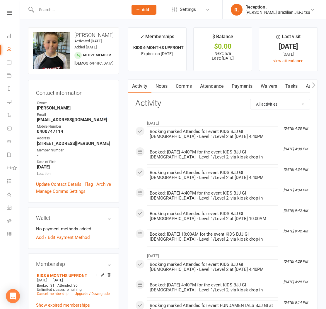
scroll to position [1, 0]
drag, startPoint x: 101, startPoint y: 123, endPoint x: 36, endPoint y: 125, distance: 64.8
click at [36, 125] on div "Contact information Owner Bruno Lemos Email jared_patch79@protonmail.com Mobile…" at bounding box center [73, 140] width 91 height 123
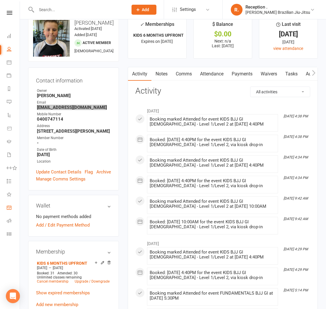
scroll to position [0, 0]
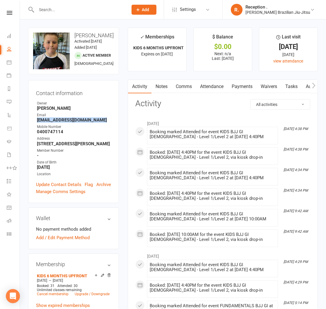
click at [214, 87] on link "Attendance" at bounding box center [212, 86] width 32 height 13
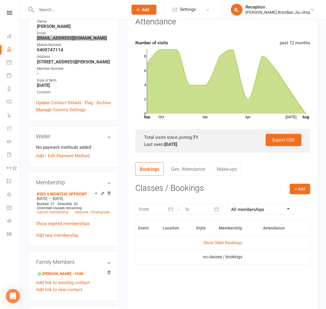
scroll to position [86, 0]
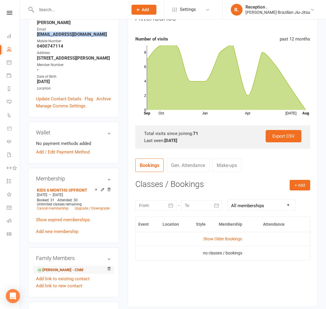
click at [55, 271] on link "Jared Patch - Child" at bounding box center [60, 270] width 46 height 6
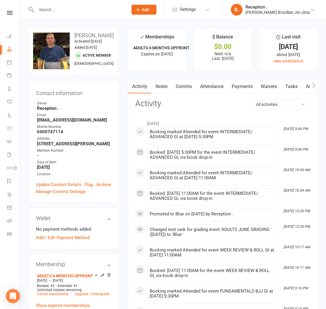
click at [217, 90] on link "Attendance" at bounding box center [212, 86] width 32 height 13
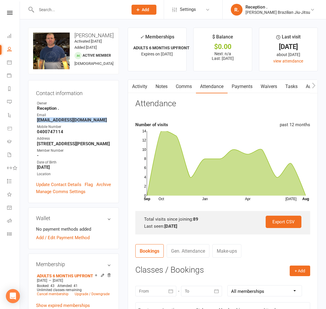
drag, startPoint x: 101, startPoint y: 124, endPoint x: 35, endPoint y: 124, distance: 66.9
click at [35, 124] on div "Contact information Owner Reception . Email jared_patch79@protonmail.com Mobile…" at bounding box center [73, 141] width 91 height 123
copy strong "jared_patch79@protonmail.com"
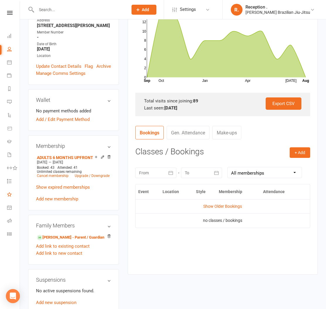
scroll to position [133, 0]
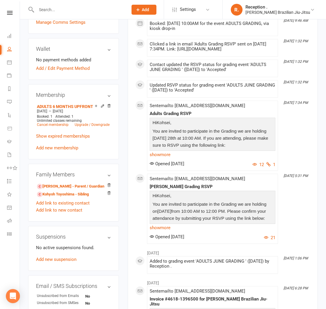
scroll to position [178, 0]
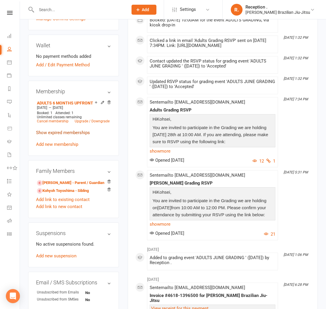
click at [66, 135] on link "Show expired memberships" at bounding box center [63, 132] width 54 height 5
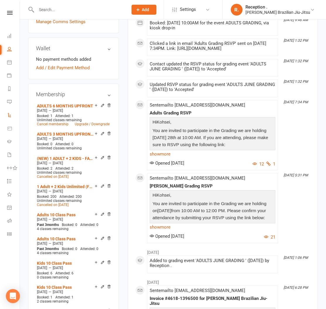
scroll to position [0, 0]
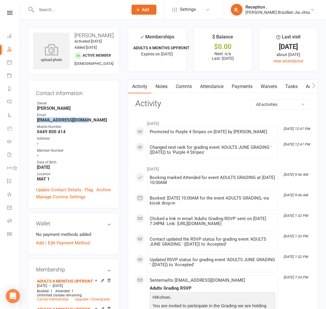
drag, startPoint x: 80, startPoint y: 130, endPoint x: 35, endPoint y: 130, distance: 45.5
click at [35, 130] on div "Contact information Owner Bruno Lemos Email thtoyoshima@gmail.com Mobile Number…" at bounding box center [73, 144] width 91 height 128
copy strong "thtoyoshima@gmail.com"
click at [211, 87] on link "Attendance" at bounding box center [212, 86] width 32 height 13
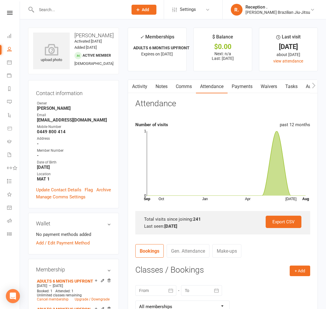
click at [66, 91] on div "Contact information Owner Bruno Lemos Email thtoyoshima@gmail.com Mobile Number…" at bounding box center [73, 144] width 91 height 128
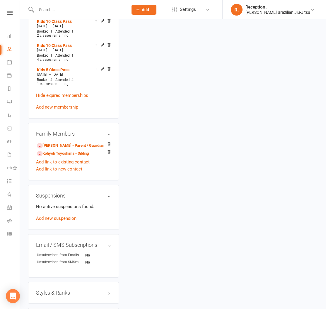
scroll to position [441, 0]
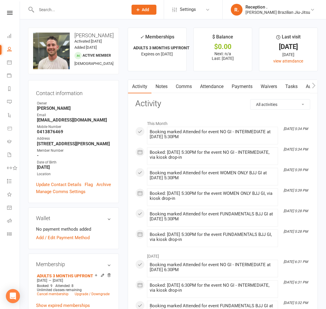
drag, startPoint x: 94, startPoint y: 121, endPoint x: 35, endPoint y: 120, distance: 58.4
click at [35, 120] on div "Contact information Owner Bruno Lemos Email jack.wall@astutefinancial.com.au Mo…" at bounding box center [73, 141] width 91 height 123
copy strong "jack.wall@astutefinancial.com.au"
click at [203, 89] on link "Attendance" at bounding box center [212, 86] width 32 height 13
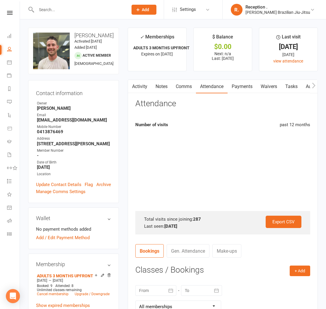
click at [202, 87] on link "Attendance" at bounding box center [212, 86] width 32 height 13
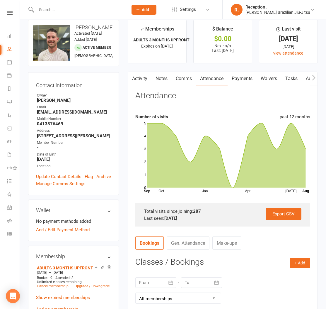
scroll to position [10, 0]
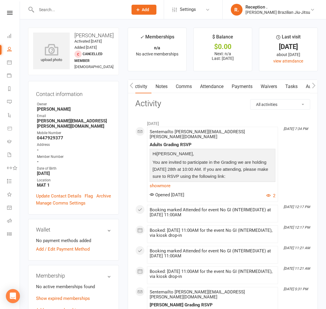
scroll to position [0, 1]
click at [219, 86] on link "Attendance" at bounding box center [212, 86] width 32 height 13
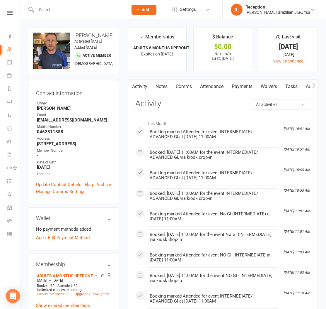
drag, startPoint x: 237, startPoint y: 89, endPoint x: 233, endPoint y: 88, distance: 3.6
click at [237, 89] on link "Payments" at bounding box center [242, 86] width 29 height 13
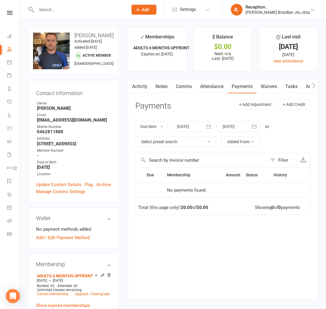
click at [203, 89] on link "Attendance" at bounding box center [212, 86] width 32 height 13
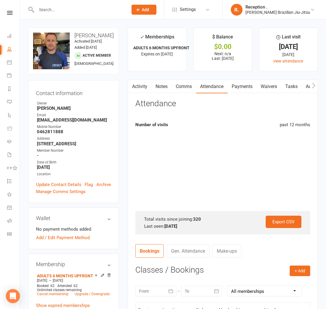
click at [204, 88] on link "Attendance" at bounding box center [212, 86] width 32 height 13
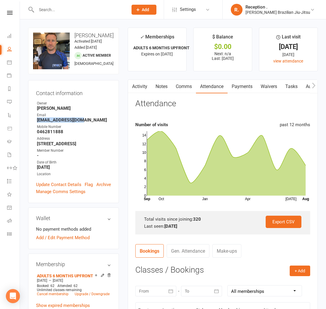
drag, startPoint x: 63, startPoint y: 123, endPoint x: 28, endPoint y: 122, distance: 34.9
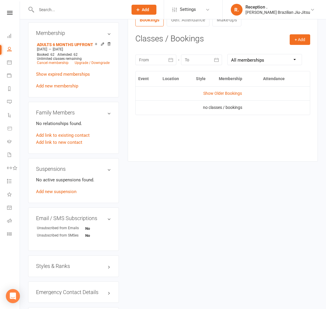
scroll to position [231, 0]
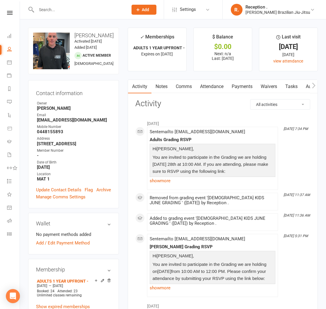
click at [211, 86] on link "Attendance" at bounding box center [212, 86] width 32 height 13
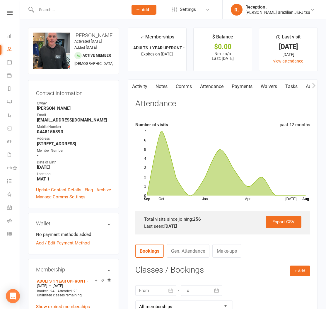
click at [236, 88] on link "Payments" at bounding box center [242, 86] width 29 height 13
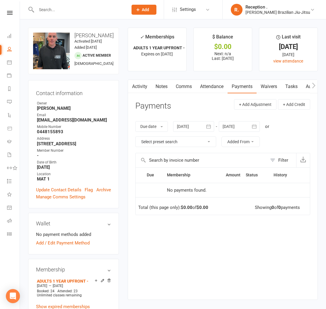
drag, startPoint x: 176, startPoint y: 87, endPoint x: 212, endPoint y: 89, distance: 36.4
click at [177, 87] on link "Comms" at bounding box center [184, 86] width 24 height 13
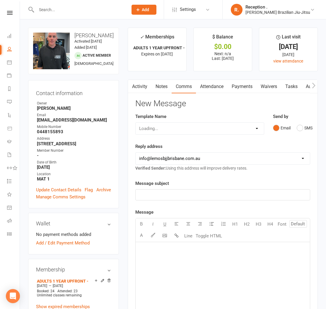
click at [223, 89] on link "Attendance" at bounding box center [212, 86] width 32 height 13
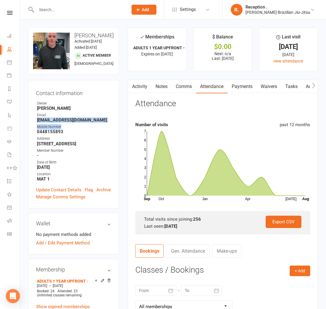
drag, startPoint x: 95, startPoint y: 129, endPoint x: 57, endPoint y: 123, distance: 38.5
click at [38, 122] on ul "Owner [PERSON_NAME] Email [EMAIL_ADDRESS][DOMAIN_NAME] Mobile Number [PHONE_NUM…" at bounding box center [73, 141] width 75 height 81
click at [91, 128] on div "Mobile Number" at bounding box center [74, 127] width 74 height 6
drag, startPoint x: 94, startPoint y: 124, endPoint x: 33, endPoint y: 123, distance: 61.0
click at [33, 123] on div "Contact information Owner [PERSON_NAME] Email [EMAIL_ADDRESS][DOMAIN_NAME] Mobi…" at bounding box center [73, 144] width 91 height 128
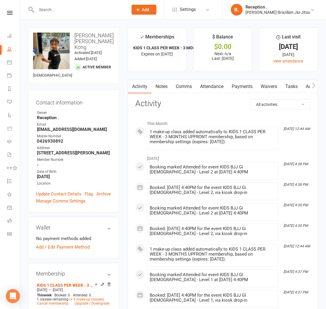
click at [215, 90] on link "Attendance" at bounding box center [212, 86] width 32 height 13
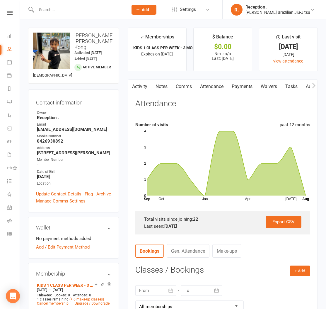
drag, startPoint x: 72, startPoint y: 141, endPoint x: 84, endPoint y: 140, distance: 12.4
click at [72, 139] on div "Mobile Number" at bounding box center [74, 136] width 74 height 6
drag, startPoint x: 92, startPoint y: 134, endPoint x: 33, endPoint y: 134, distance: 59.2
click at [33, 134] on div "Contact information Owner Reception . Email konglammeiling@gmail.com Mobile Num…" at bounding box center [73, 150] width 91 height 123
click at [59, 132] on strong "konglammeiling@gmail.com" at bounding box center [74, 129] width 74 height 5
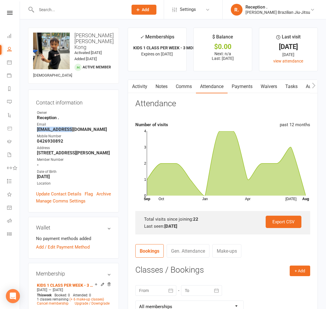
click at [59, 132] on strong "konglammeiling@gmail.com" at bounding box center [74, 129] width 74 height 5
copy render-form-field "konglammeiling@gmail.com"
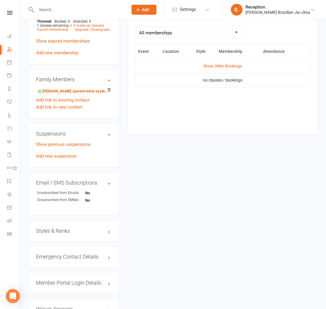
scroll to position [331, 0]
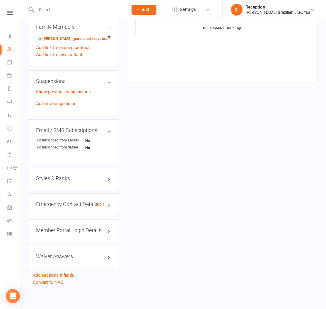
click at [54, 204] on h3 "Emergency Contact Details edit" at bounding box center [73, 204] width 75 height 6
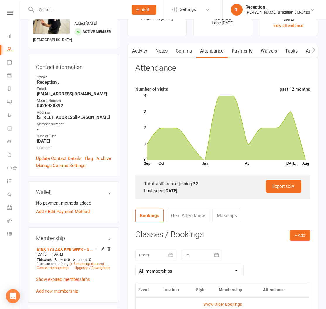
scroll to position [38, 0]
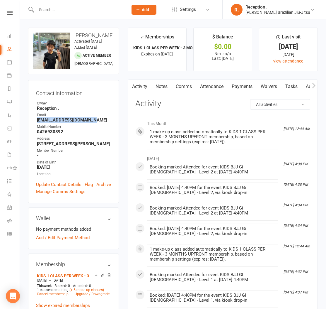
drag, startPoint x: 93, startPoint y: 134, endPoint x: 36, endPoint y: 135, distance: 57.5
click at [36, 135] on div "Contact information Owner Reception . Email [EMAIL_ADDRESS][DOMAIN_NAME] Mobile…" at bounding box center [73, 141] width 91 height 123
copy strong "[EMAIL_ADDRESS][DOMAIN_NAME]"
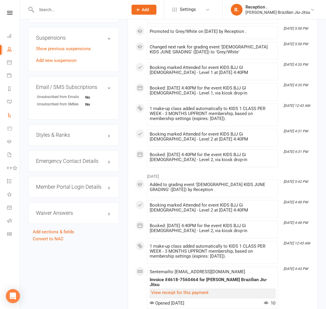
scroll to position [365, 0]
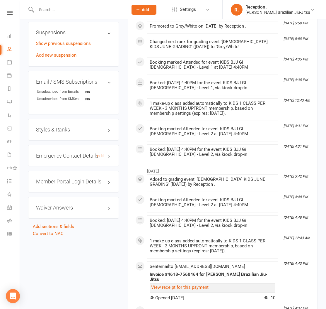
click at [55, 159] on h3 "Emergency Contact Details edit" at bounding box center [73, 156] width 75 height 6
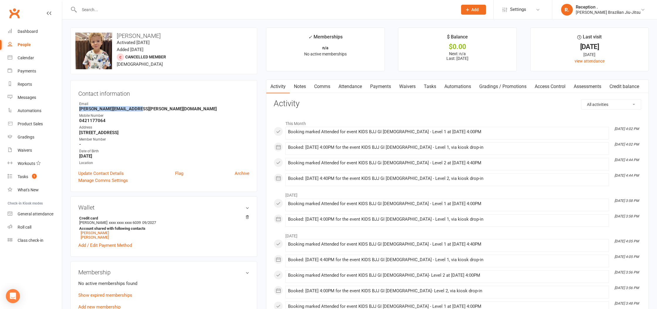
drag, startPoint x: 73, startPoint y: 112, endPoint x: 76, endPoint y: 109, distance: 4.6
click at [76, 109] on div "Contact information Owner Email [PERSON_NAME][EMAIL_ADDRESS][PERSON_NAME][DOMAI…" at bounding box center [163, 136] width 187 height 112
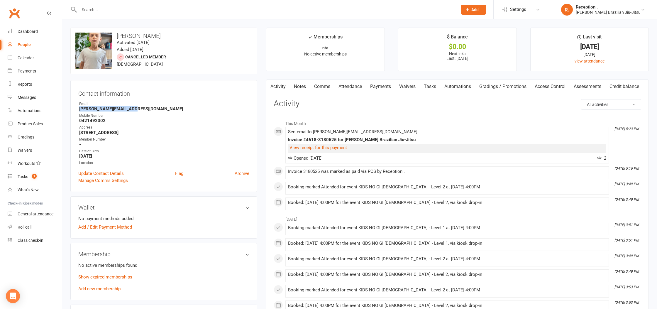
drag, startPoint x: 111, startPoint y: 110, endPoint x: 73, endPoint y: 109, distance: 37.6
click at [73, 109] on div "Contact information Owner Email angela@limitless.com.au Mobile Number 042149230…" at bounding box center [163, 136] width 187 height 112
copy strong "angela@limitless.com.au"
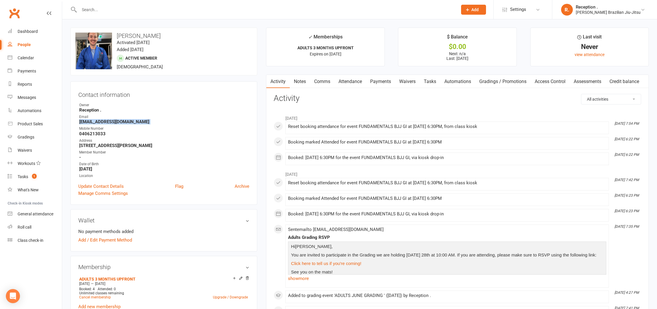
drag, startPoint x: 86, startPoint y: 121, endPoint x: 76, endPoint y: 121, distance: 10.3
click at [76, 121] on div "Contact information Owner Reception . Email jezza4836@outlook.com Mobile Number…" at bounding box center [163, 142] width 187 height 123
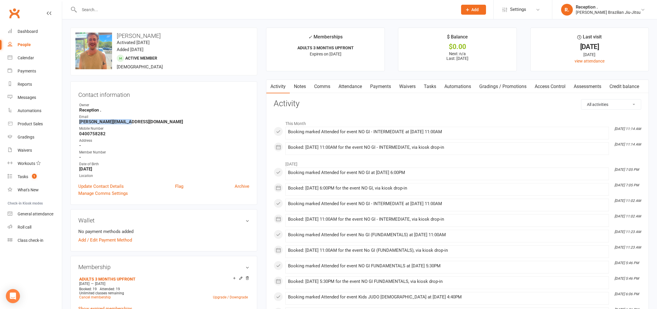
drag, startPoint x: 105, startPoint y: 121, endPoint x: 71, endPoint y: 122, distance: 34.3
click at [71, 122] on div "Contact information Owner Reception . Email [PERSON_NAME][EMAIL_ADDRESS][DOMAIN…" at bounding box center [163, 142] width 187 height 123
copy strong "w.q.burrage@gmail.com"
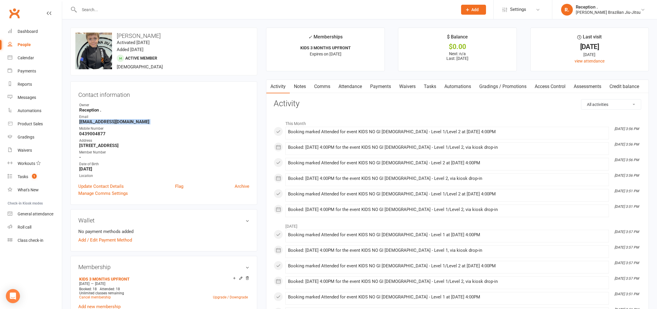
drag, startPoint x: 144, startPoint y: 125, endPoint x: 75, endPoint y: 120, distance: 69.0
click at [74, 121] on div "Contact information Owner Reception . Email Bdcooper@outlook.com.au Mobile Numb…" at bounding box center [163, 142] width 187 height 123
copy render-form-field "Bdcooper@outlook.com.au"
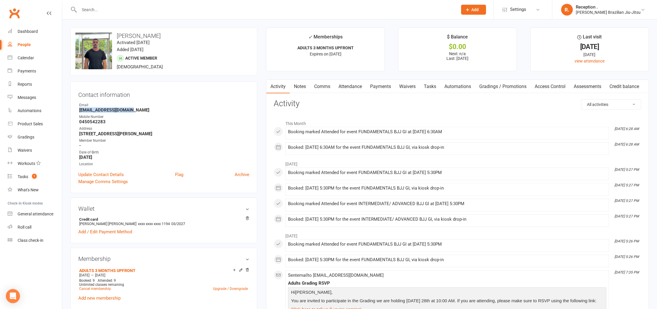
drag, startPoint x: 106, startPoint y: 110, endPoint x: 78, endPoint y: 110, distance: 27.3
click at [78, 110] on li "Email [EMAIL_ADDRESS][DOMAIN_NAME]" at bounding box center [163, 107] width 171 height 10
click at [377, 89] on link "Payments" at bounding box center [380, 86] width 29 height 13
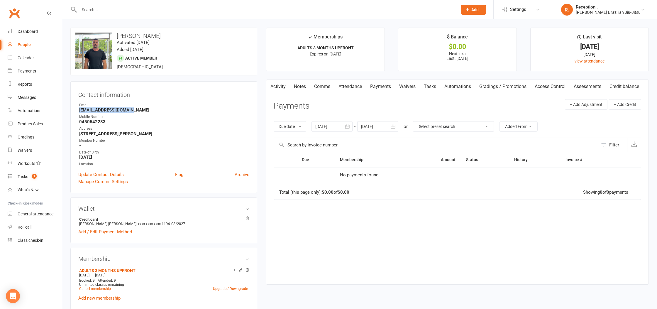
click at [346, 87] on link "Attendance" at bounding box center [350, 86] width 32 height 13
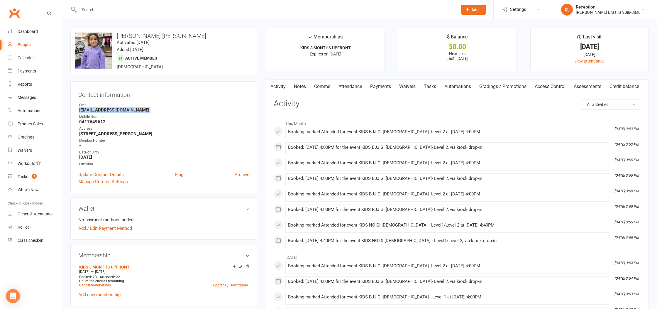
drag, startPoint x: 94, startPoint y: 112, endPoint x: 80, endPoint y: 111, distance: 13.8
click at [80, 111] on ul "Owner Email [PERSON_NAME][EMAIL_ADDRESS][DOMAIN_NAME] Mobile Number [PHONE_NUMB…" at bounding box center [163, 134] width 171 height 65
copy render-form-field "[EMAIL_ADDRESS][DOMAIN_NAME]"
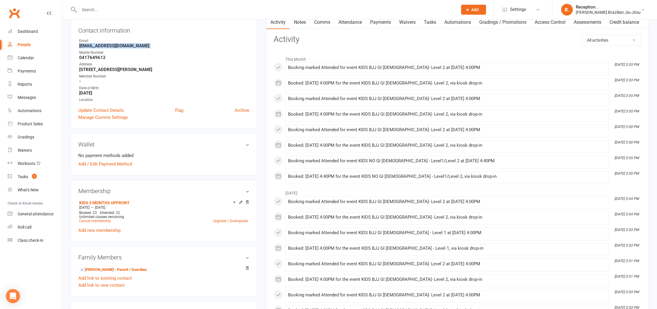
scroll to position [65, 0]
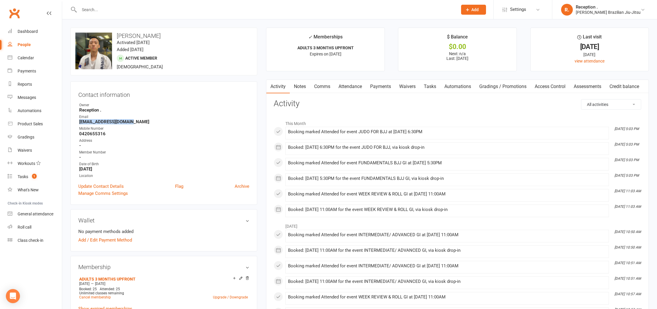
drag, startPoint x: 143, startPoint y: 122, endPoint x: 78, endPoint y: 119, distance: 65.7
click at [75, 121] on div "Contact information Owner Reception . Email bochenfang08@gmail.com Mobile Numbe…" at bounding box center [163, 142] width 187 height 123
copy strong "bochenfang08@gmail.com"
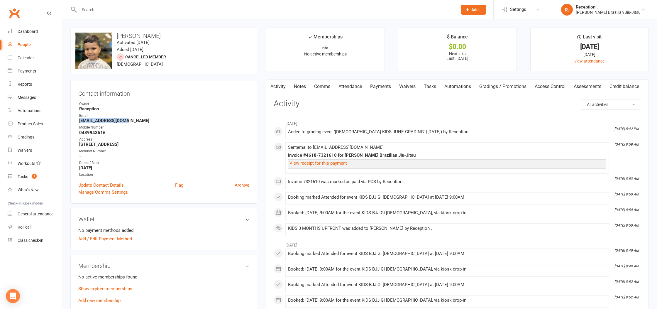
drag, startPoint x: 121, startPoint y: 120, endPoint x: 78, endPoint y: 122, distance: 43.7
click at [78, 122] on div "Contact information Owner Reception . Email naidunishi@yahoo.com Mobile Number …" at bounding box center [163, 141] width 187 height 123
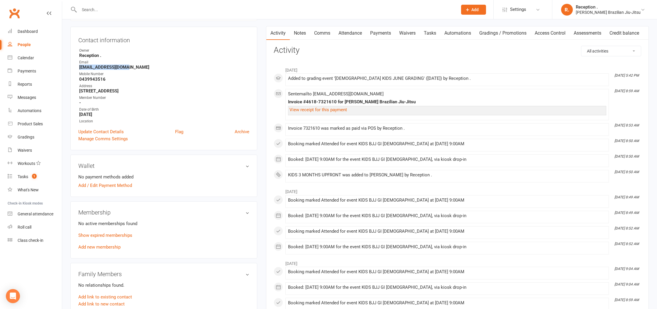
scroll to position [57, 0]
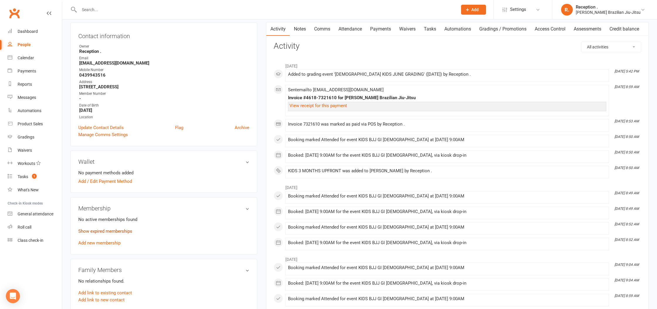
click at [113, 229] on link "Show expired memberships" at bounding box center [105, 230] width 54 height 5
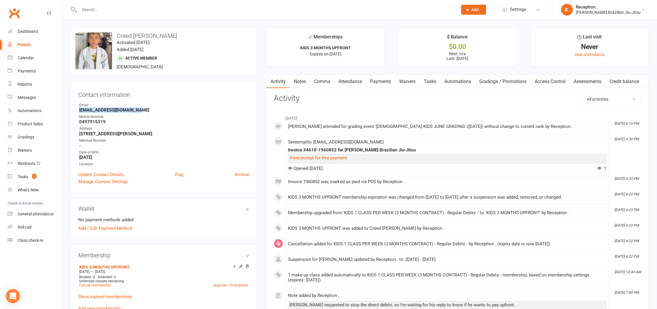
drag, startPoint x: 124, startPoint y: 108, endPoint x: 76, endPoint y: 110, distance: 48.1
click at [70, 112] on div "Contact information Owner Email [EMAIL_ADDRESS][DOMAIN_NAME] Mobile Number [PHO…" at bounding box center [163, 137] width 187 height 112
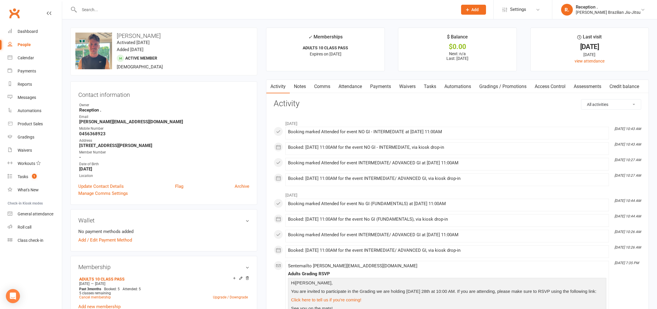
drag, startPoint x: 157, startPoint y: 116, endPoint x: 151, endPoint y: 118, distance: 6.4
click at [151, 118] on div "Email" at bounding box center [164, 117] width 170 height 6
drag, startPoint x: 152, startPoint y: 119, endPoint x: 78, endPoint y: 122, distance: 74.3
click at [78, 122] on li "Email brian_aka_bridge@hotmail.co.uk" at bounding box center [163, 119] width 171 height 10
copy strong "brian_aka_bridge@hotmail.co.uk"
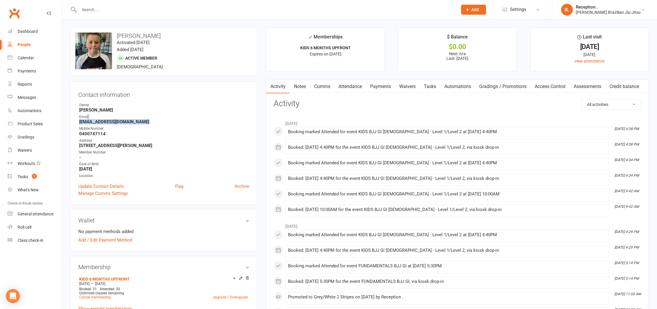
drag, startPoint x: 159, startPoint y: 119, endPoint x: 87, endPoint y: 118, distance: 71.3
click at [87, 118] on li "Email jared_patch79@protonmail.com" at bounding box center [163, 119] width 171 height 10
click at [218, 96] on h3 "Contact information" at bounding box center [163, 93] width 171 height 9
drag, startPoint x: 129, startPoint y: 119, endPoint x: 89, endPoint y: 119, distance: 40.8
click at [89, 119] on strong "jared_patch79@protonmail.com" at bounding box center [164, 121] width 170 height 5
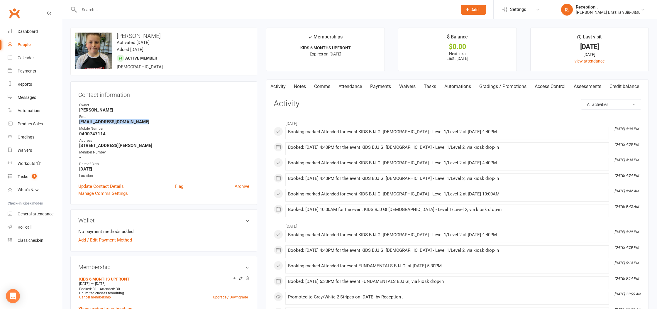
copy strong "jared_patch79@protonmail.com"
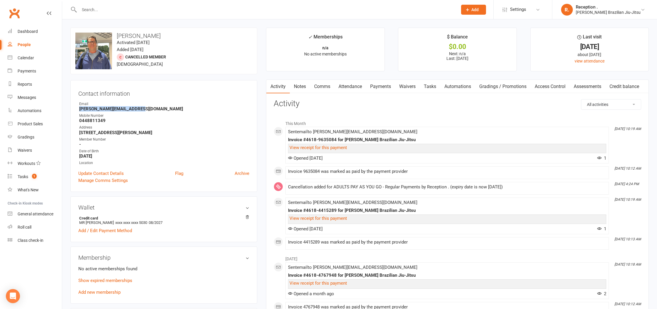
drag, startPoint x: 143, startPoint y: 106, endPoint x: 78, endPoint y: 109, distance: 65.7
click at [78, 109] on div "Contact information Owner Email [PERSON_NAME][EMAIL_ADDRESS][DOMAIN_NAME] Mobil…" at bounding box center [163, 136] width 187 height 112
copy strong "[PERSON_NAME][EMAIL_ADDRESS][DOMAIN_NAME]"
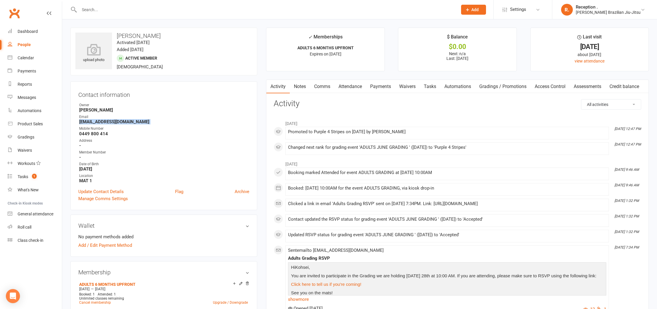
drag, startPoint x: 137, startPoint y: 125, endPoint x: 80, endPoint y: 124, distance: 56.9
click at [80, 124] on ul "Owner [PERSON_NAME] Email [EMAIL_ADDRESS][DOMAIN_NAME] Mobile Number [PHONE_NUM…" at bounding box center [163, 142] width 171 height 81
copy render-form-field "[EMAIL_ADDRESS][DOMAIN_NAME]"
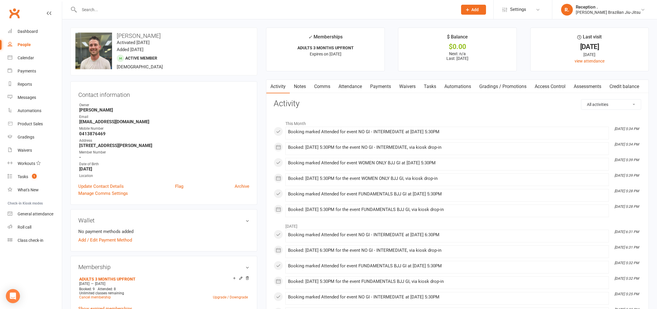
drag, startPoint x: 99, startPoint y: 122, endPoint x: 72, endPoint y: 122, distance: 26.1
click at [72, 122] on div "Contact information Owner Bruno Lemos Email jack.wall@astutefinancial.com.au Mo…" at bounding box center [163, 142] width 187 height 123
copy strong "jack.wall@astutefinancial.com.au"
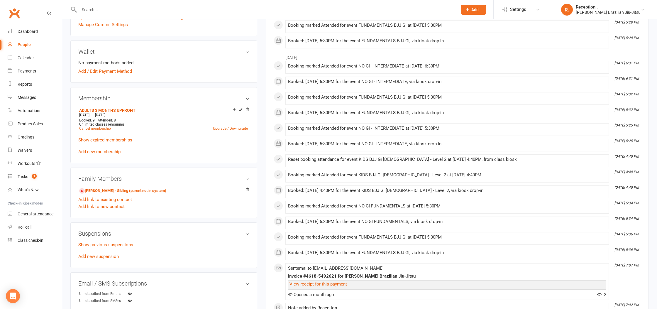
scroll to position [168, 0]
drag, startPoint x: 79, startPoint y: 114, endPoint x: 139, endPoint y: 114, distance: 59.2
click at [139, 114] on div "Jul 1 2025 — Aug 31 2025" at bounding box center [164, 115] width 172 height 5
click at [165, 96] on h3 "Membership" at bounding box center [163, 98] width 171 height 6
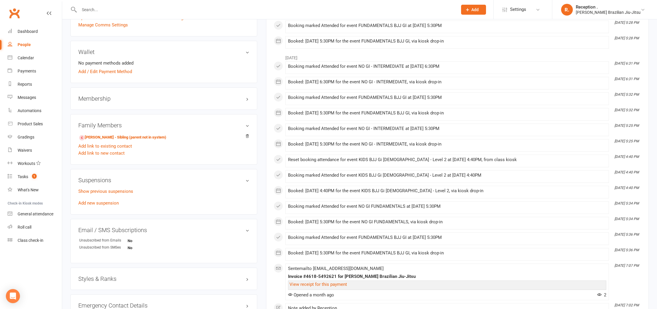
drag, startPoint x: 164, startPoint y: 96, endPoint x: 158, endPoint y: 99, distance: 6.2
click at [164, 97] on h3 "Membership" at bounding box center [163, 98] width 171 height 6
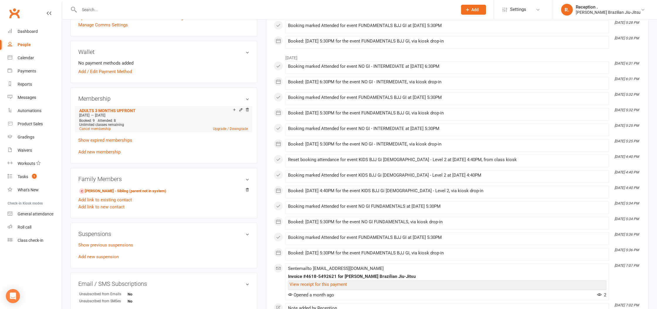
drag, startPoint x: 117, startPoint y: 113, endPoint x: 99, endPoint y: 112, distance: 17.9
click at [99, 113] on div "Jul 1 2025 — Aug 31 2025" at bounding box center [164, 115] width 172 height 5
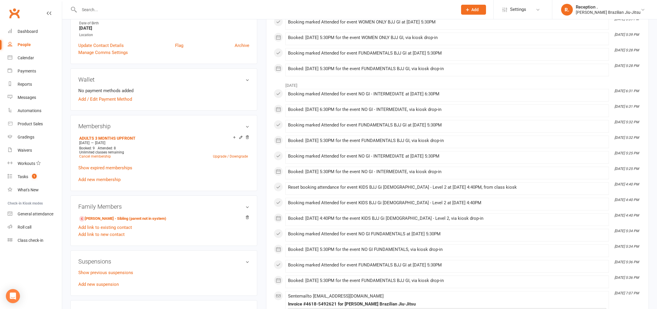
scroll to position [136, 0]
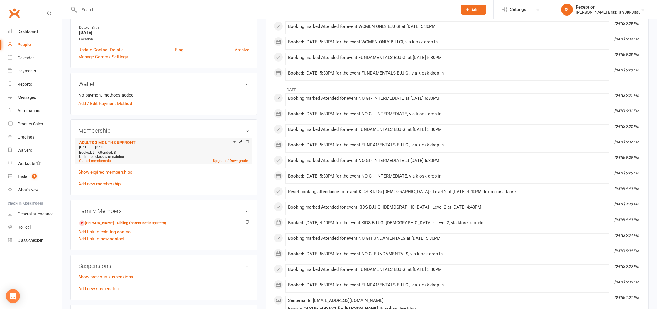
drag, startPoint x: 137, startPoint y: 144, endPoint x: 80, endPoint y: 145, distance: 56.6
click at [80, 145] on div "Jul 1 2025 — Aug 31 2025" at bounding box center [164, 147] width 172 height 5
drag, startPoint x: 140, startPoint y: 145, endPoint x: 143, endPoint y: 146, distance: 3.1
click at [140, 145] on div "Jul 1 2025 — Aug 31 2025" at bounding box center [164, 147] width 172 height 5
drag, startPoint x: 150, startPoint y: 147, endPoint x: 85, endPoint y: 143, distance: 64.6
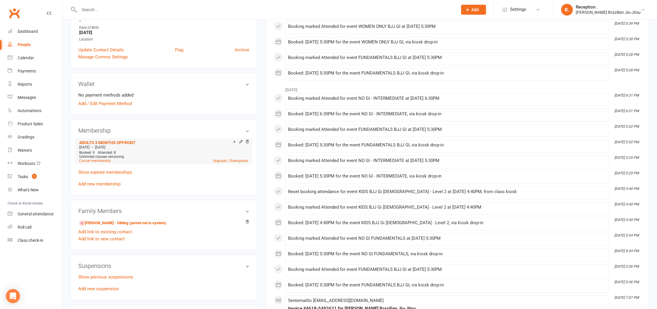
click at [74, 145] on div "Membership ADULTS 3 MONTHS UPFRONT Jul 1 2025 — Aug 31 2025 Booked: 9 Attended:…" at bounding box center [163, 157] width 187 height 76
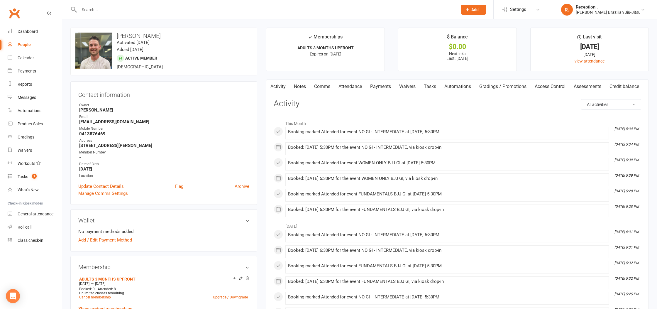
click at [308, 85] on link "Notes" at bounding box center [300, 86] width 20 height 13
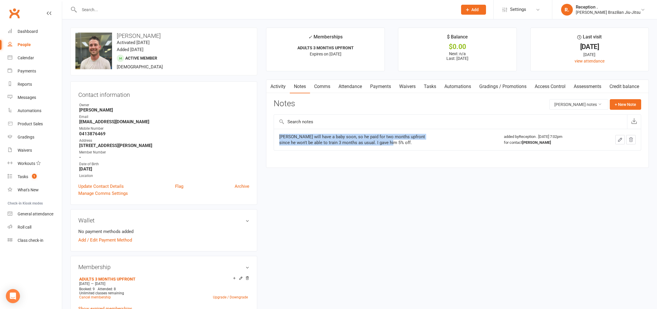
drag, startPoint x: 321, startPoint y: 137, endPoint x: 273, endPoint y: 135, distance: 47.9
click at [273, 135] on div "Activity Notes Comms Attendance Payments Waivers Tasks Automations Gradings / P…" at bounding box center [457, 123] width 383 height 88
click at [422, 139] on div "Jack will have a baby soon, so he paid for two months upfront since he won't be…" at bounding box center [352, 140] width 147 height 12
drag, startPoint x: 406, startPoint y: 142, endPoint x: 277, endPoint y: 133, distance: 129.0
click at [277, 133] on td "Jack will have a baby soon, so he paid for two months upfront since he won't be…" at bounding box center [386, 139] width 224 height 21
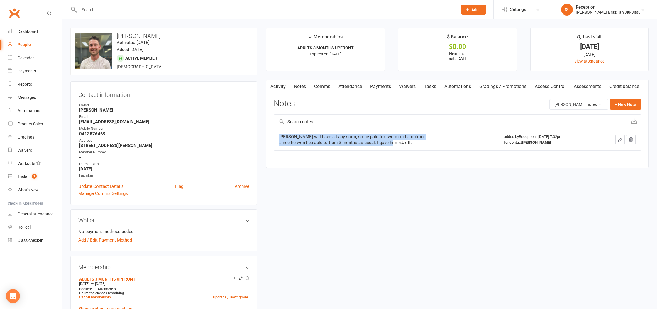
copy div "Jack will have a baby soon, so he paid for two months upfront since he won't be…"
click at [282, 87] on link "Activity" at bounding box center [277, 86] width 23 height 13
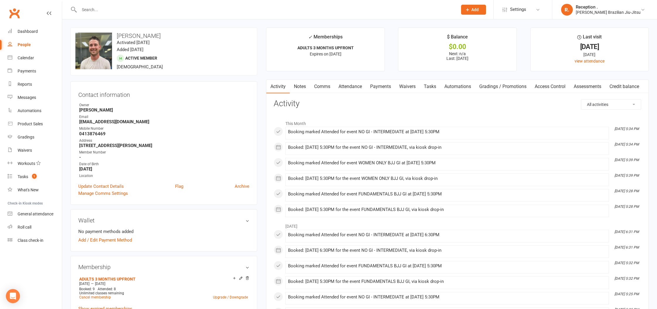
click at [315, 86] on link "Comms" at bounding box center [322, 86] width 24 height 13
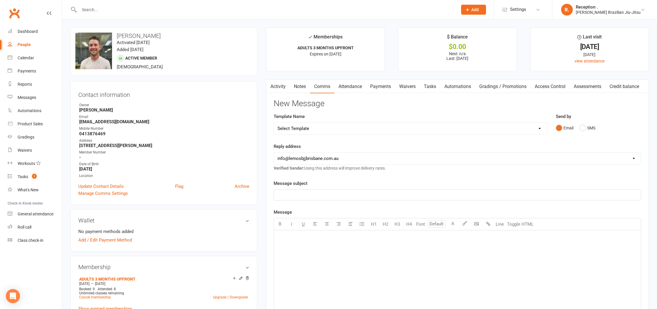
click at [301, 86] on link "Notes" at bounding box center [300, 86] width 20 height 13
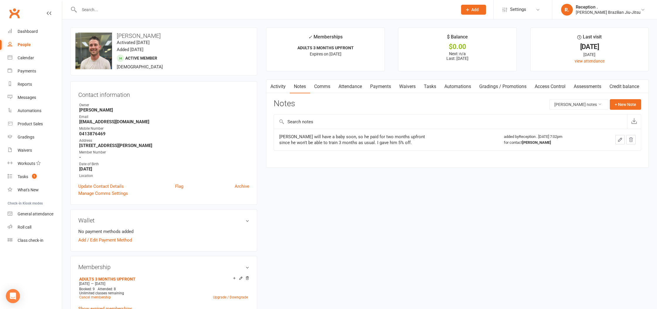
click at [361, 89] on link "Attendance" at bounding box center [350, 86] width 32 height 13
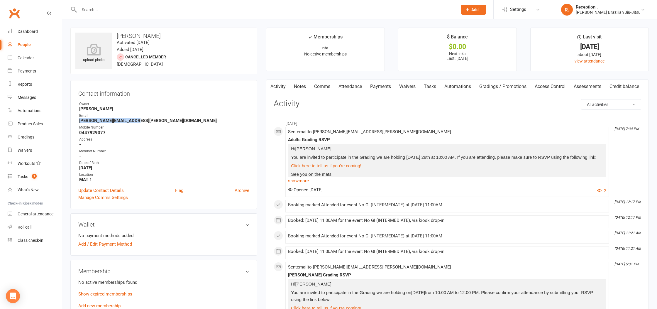
drag, startPoint x: 138, startPoint y: 118, endPoint x: 77, endPoint y: 121, distance: 61.0
click at [77, 121] on div "Contact information Owner [PERSON_NAME] Email [PERSON_NAME][EMAIL_ADDRESS][PERS…" at bounding box center [163, 144] width 187 height 129
copy strong "[PERSON_NAME][EMAIL_ADDRESS][PERSON_NAME][DOMAIN_NAME]"
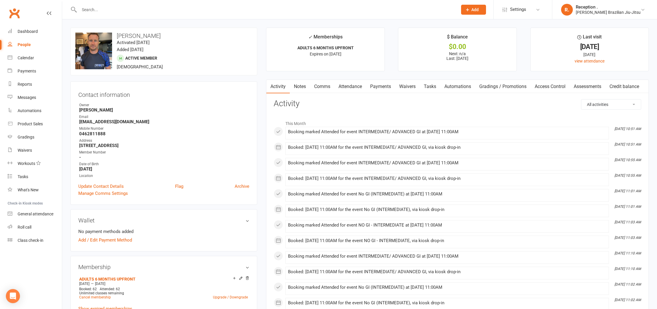
drag, startPoint x: 178, startPoint y: 41, endPoint x: 152, endPoint y: 57, distance: 29.6
click at [149, 42] on div "upload photo change photo [PERSON_NAME] Activated [DATE] Added [DATE] Active me…" at bounding box center [163, 52] width 187 height 48
drag, startPoint x: 106, startPoint y: 134, endPoint x: 131, endPoint y: 125, distance: 27.5
click at [106, 134] on strong "0462811888" at bounding box center [164, 133] width 170 height 5
drag, startPoint x: 126, startPoint y: 122, endPoint x: 78, endPoint y: 122, distance: 48.4
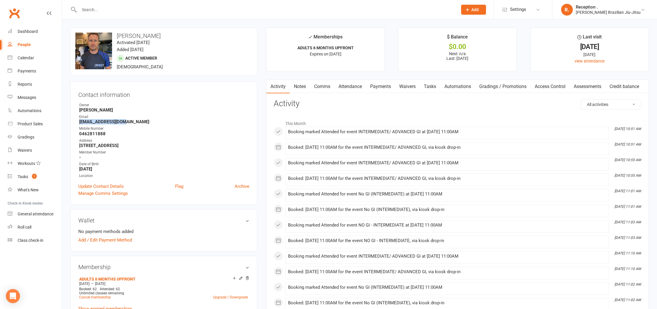
click at [78, 122] on div "Contact information Owner Bruno Lemos Email aidanwebb@gmail.com Mobile Number 0…" at bounding box center [163, 142] width 187 height 123
copy strong "aidanwebb@gmail.com"
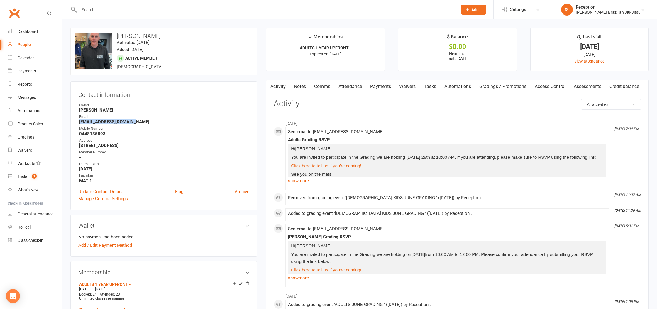
drag, startPoint x: 117, startPoint y: 121, endPoint x: 161, endPoint y: 129, distance: 45.2
click at [79, 120] on li "Email [EMAIL_ADDRESS][DOMAIN_NAME]" at bounding box center [163, 119] width 171 height 10
drag, startPoint x: 167, startPoint y: 129, endPoint x: 164, endPoint y: 125, distance: 5.1
click at [165, 129] on div "Mobile Number" at bounding box center [164, 129] width 170 height 6
drag, startPoint x: 155, startPoint y: 123, endPoint x: 79, endPoint y: 121, distance: 76.5
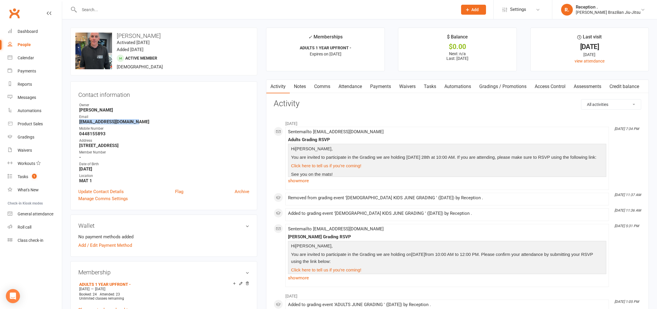
click at [79, 121] on li "Email explore@jimmylandsea.com" at bounding box center [163, 119] width 171 height 10
copy strong "explore@jimmylandsea.com"
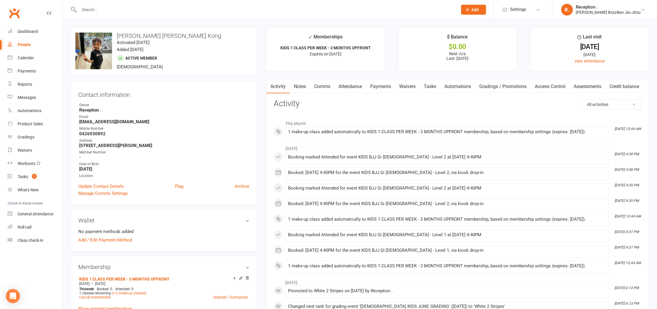
drag, startPoint x: 100, startPoint y: 126, endPoint x: 113, endPoint y: 124, distance: 12.8
click at [90, 123] on ul "Owner Reception . Email [EMAIL_ADDRESS][DOMAIN_NAME] Mobile Number [PHONE_NUMBE…" at bounding box center [163, 140] width 171 height 76
click at [161, 123] on strong "konglammeiling@gmail.com" at bounding box center [164, 121] width 170 height 5
drag, startPoint x: 127, startPoint y: 120, endPoint x: 77, endPoint y: 120, distance: 49.6
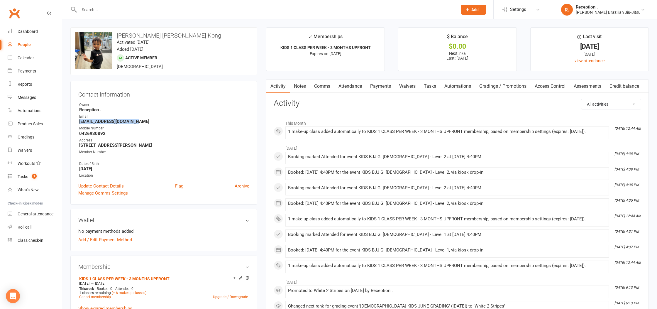
click at [77, 120] on div "Contact information Owner Reception . Email konglammeiling@gmail.com Mobile Num…" at bounding box center [163, 142] width 187 height 123
copy strong "konglammeiling@gmail.com"
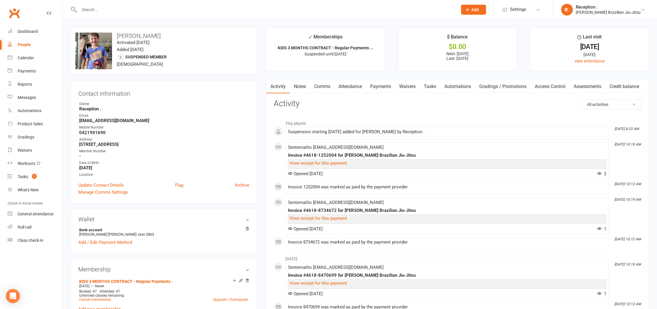
click at [347, 87] on link "Attendance" at bounding box center [350, 86] width 32 height 13
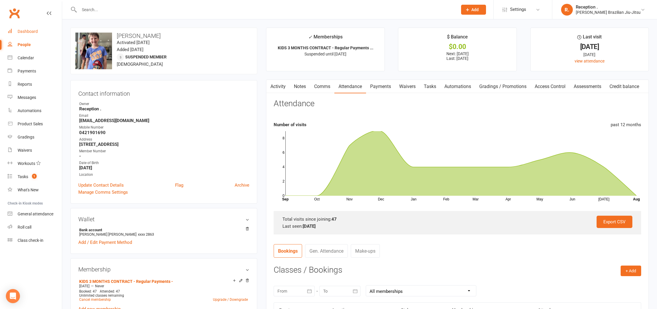
click at [25, 33] on div "Dashboard" at bounding box center [28, 31] width 20 height 5
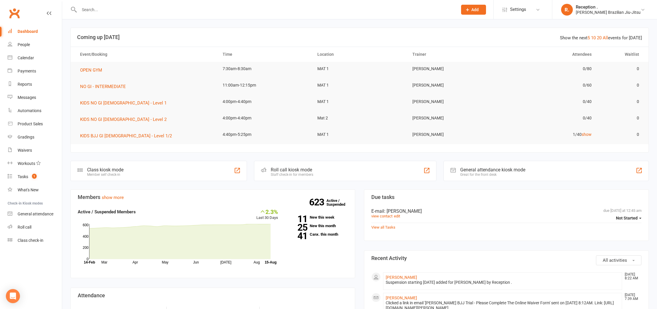
click at [130, 10] on input "text" at bounding box center [265, 10] width 376 height 8
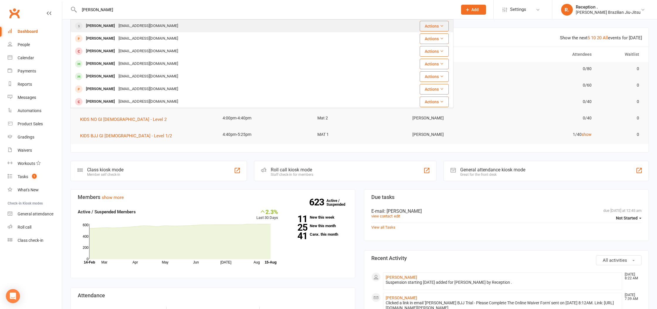
type input "[PERSON_NAME]"
click at [135, 28] on div "[EMAIL_ADDRESS][DOMAIN_NAME]" at bounding box center [148, 26] width 63 height 9
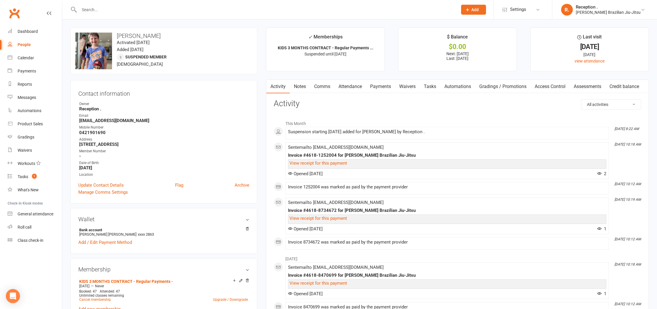
click at [385, 90] on link "Payments" at bounding box center [380, 86] width 29 height 13
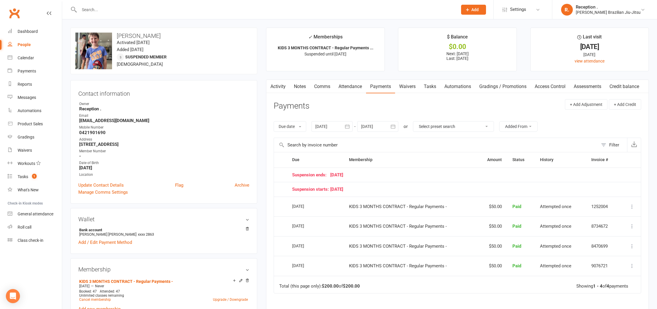
click at [379, 125] on div at bounding box center [377, 126] width 41 height 11
click at [461, 138] on icon "button" at bounding box center [459, 140] width 4 height 5
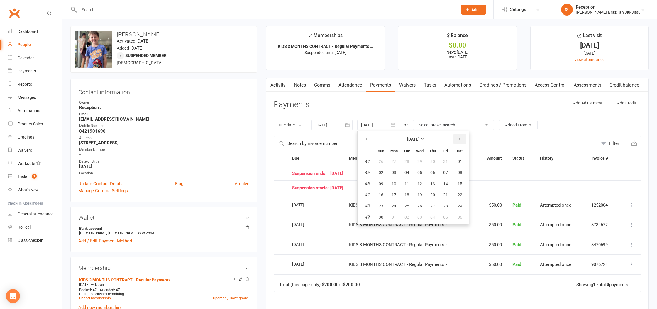
click at [461, 138] on icon "button" at bounding box center [459, 139] width 4 height 5
drag, startPoint x: 462, startPoint y: 138, endPoint x: 457, endPoint y: 140, distance: 4.9
click at [461, 138] on icon "button" at bounding box center [459, 139] width 4 height 5
click at [430, 177] on button "08" at bounding box center [432, 173] width 12 height 11
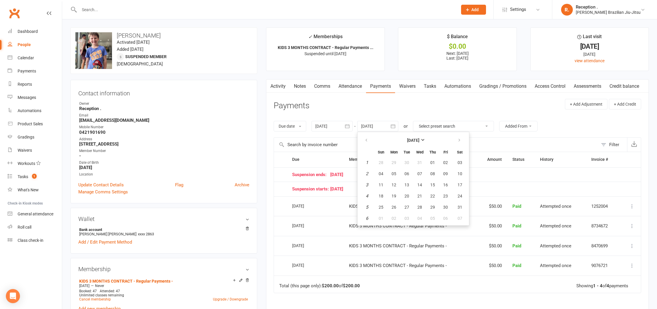
type input "[DATE]"
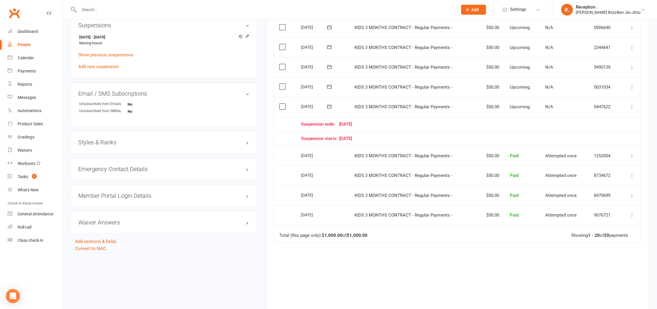
scroll to position [366, 0]
click at [31, 33] on div "Dashboard" at bounding box center [28, 31] width 20 height 5
